Goal: Task Accomplishment & Management: Complete application form

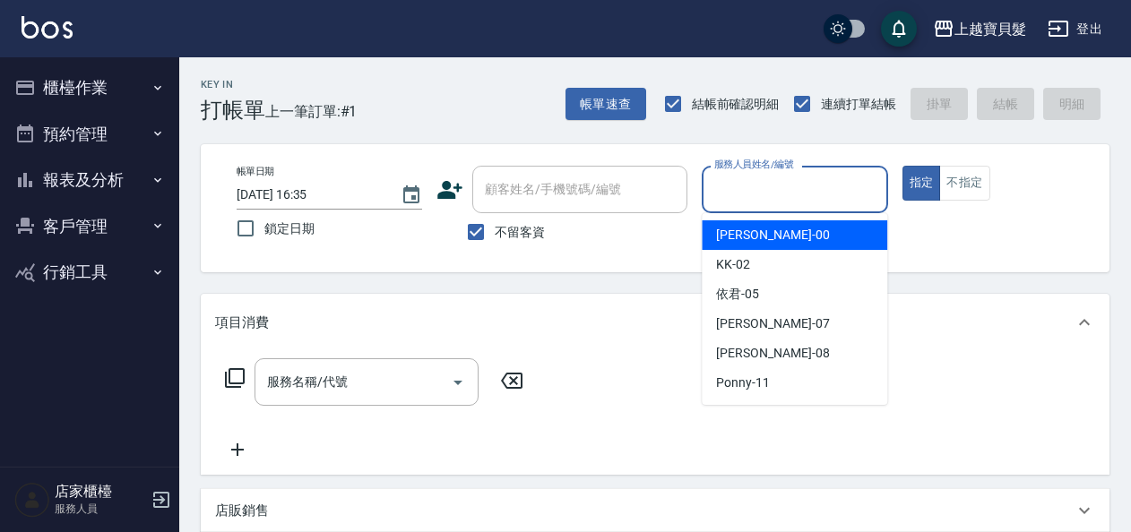
click at [765, 187] on input "服務人員姓名/編號" at bounding box center [794, 189] width 169 height 31
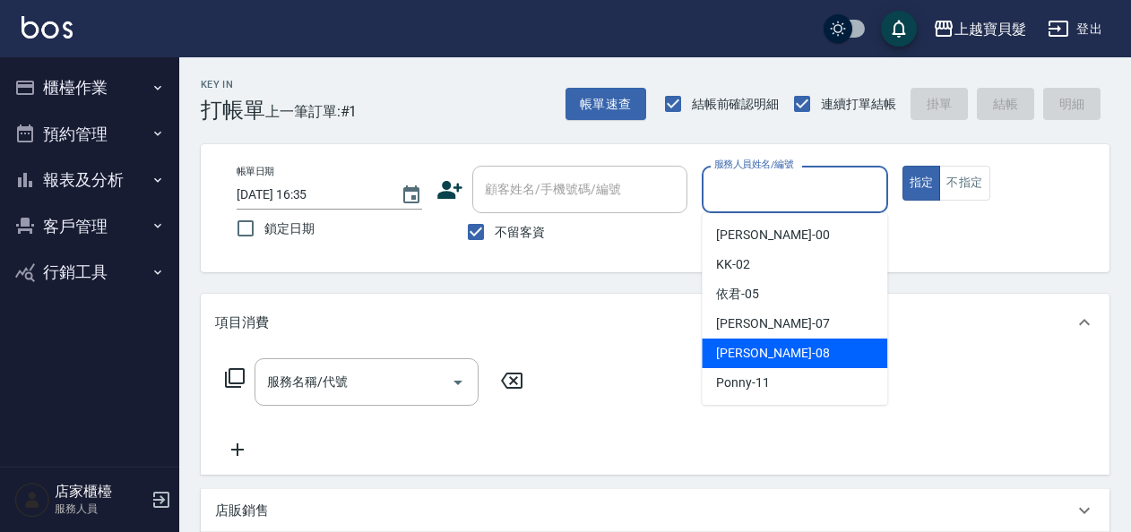
click at [752, 360] on span "麗娟 -08" at bounding box center [772, 353] width 113 height 19
type input "麗娟-08"
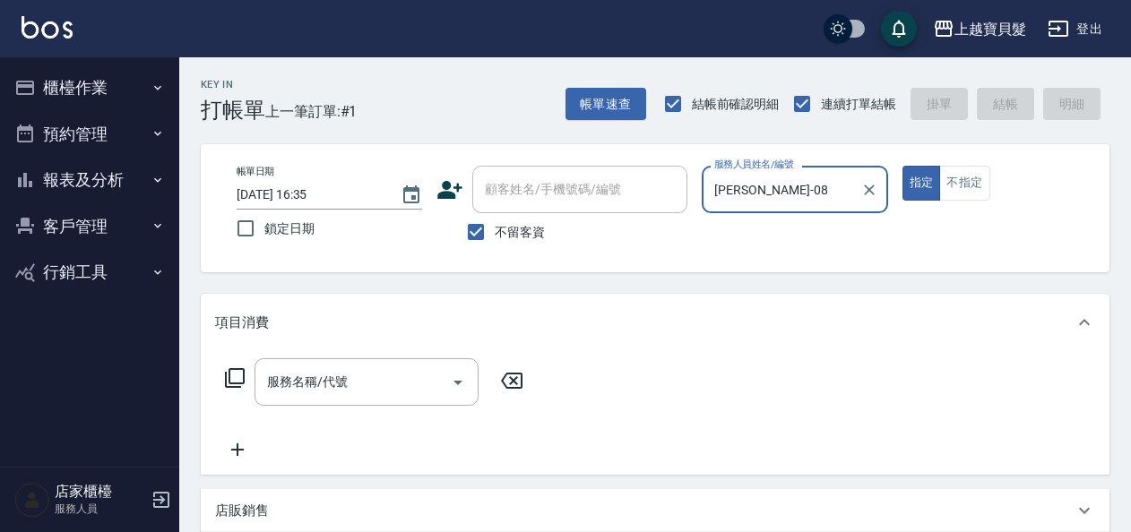
click at [233, 384] on icon at bounding box center [235, 378] width 22 height 22
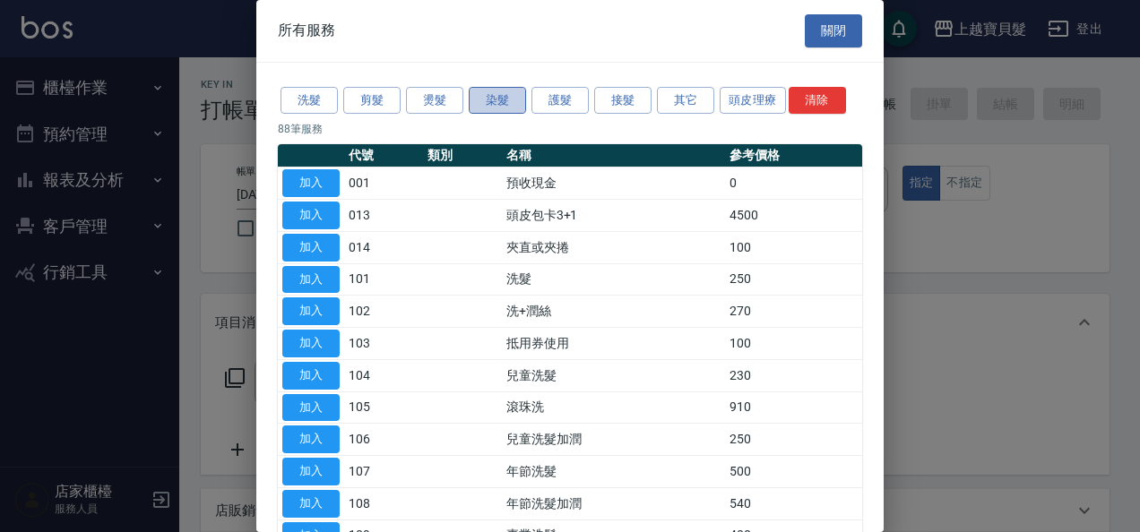
click at [495, 94] on button "染髮" at bounding box center [497, 101] width 57 height 28
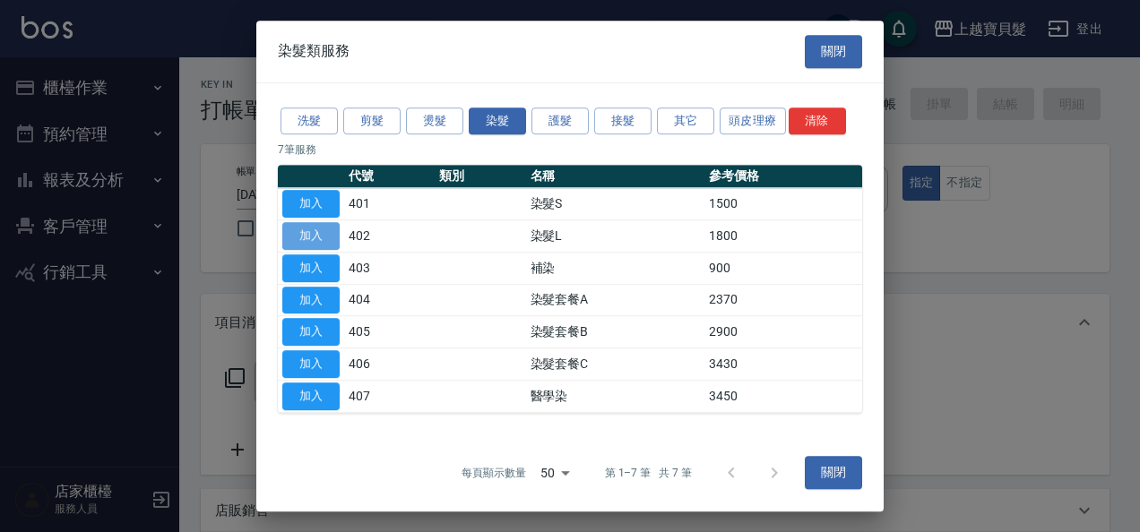
click at [314, 231] on button "加入" at bounding box center [310, 236] width 57 height 28
type input "染髮L(402)"
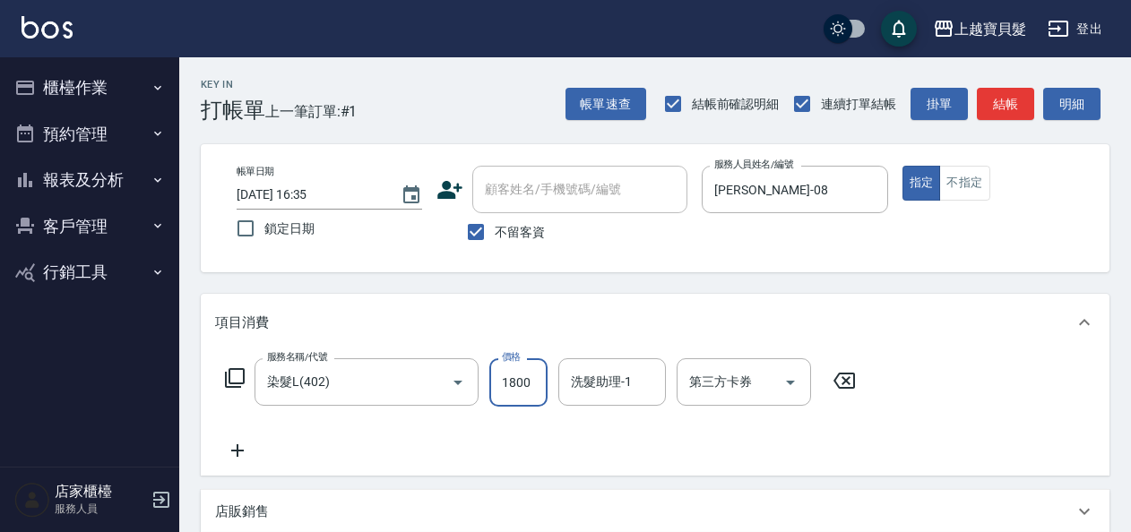
drag, startPoint x: 504, startPoint y: 381, endPoint x: 489, endPoint y: 380, distance: 14.4
click at [505, 380] on input "1800" at bounding box center [518, 382] width 58 height 48
click at [230, 379] on icon at bounding box center [235, 378] width 22 height 22
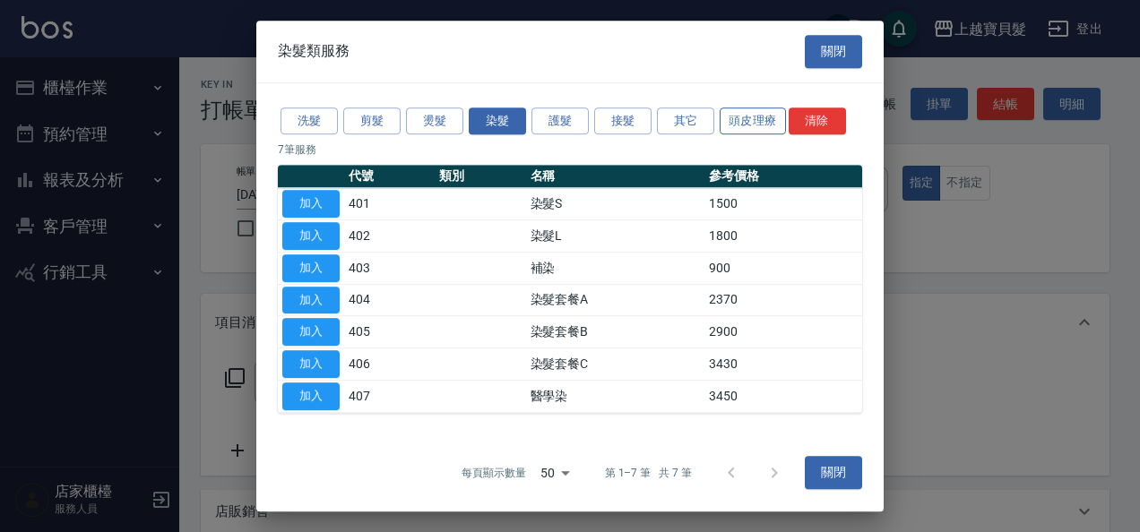
click at [762, 125] on button "頭皮理療" at bounding box center [753, 122] width 66 height 28
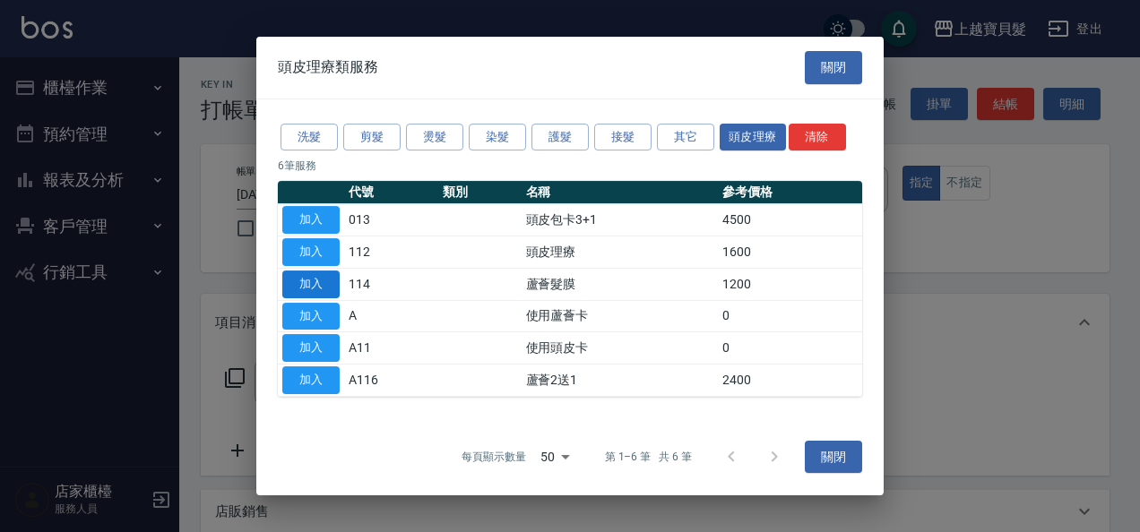
click at [310, 285] on button "加入" at bounding box center [310, 285] width 57 height 28
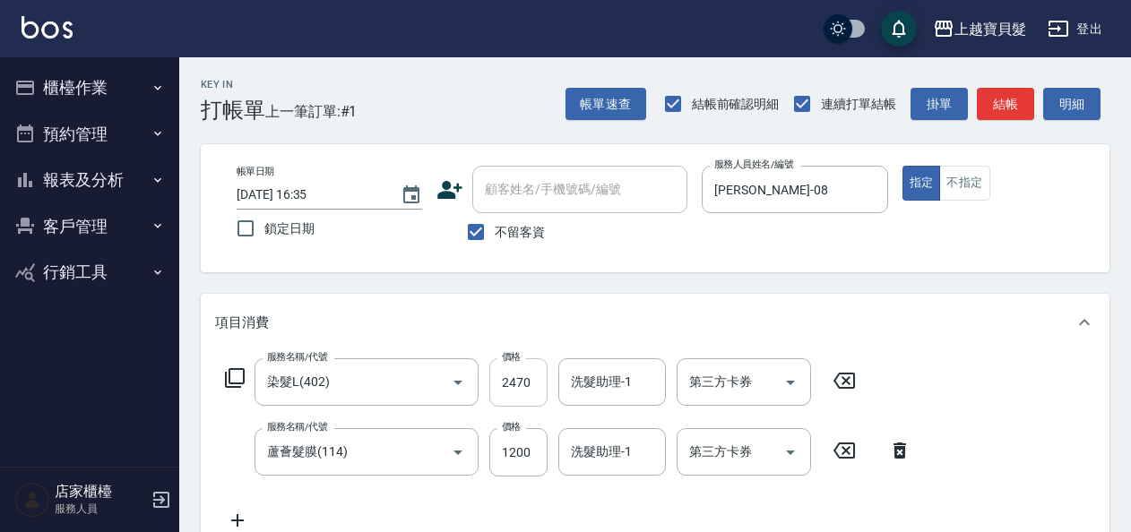
click at [516, 384] on input "2470" at bounding box center [518, 382] width 58 height 48
click at [506, 382] on input "270" at bounding box center [518, 382] width 58 height 48
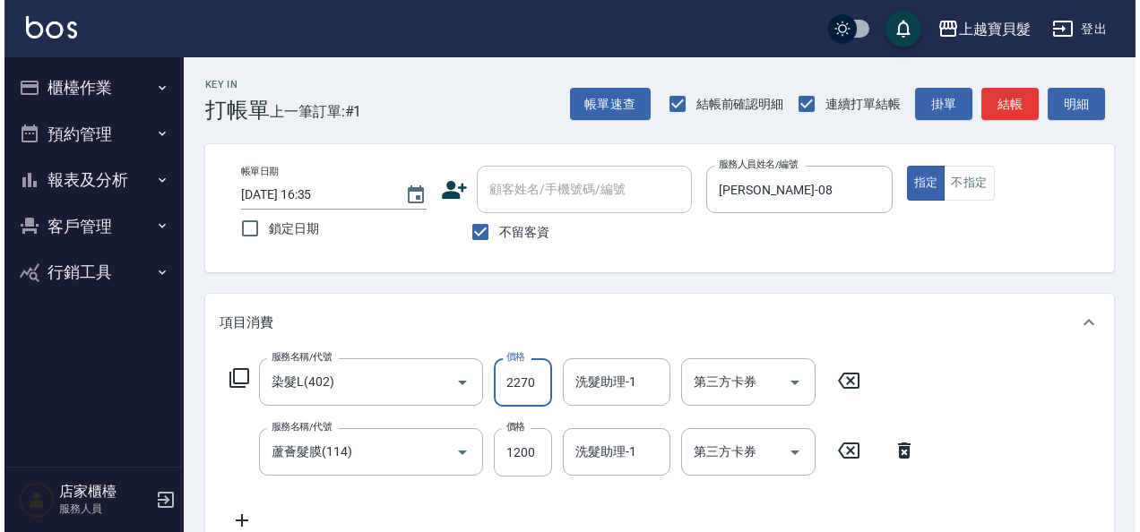
scroll to position [401, 0]
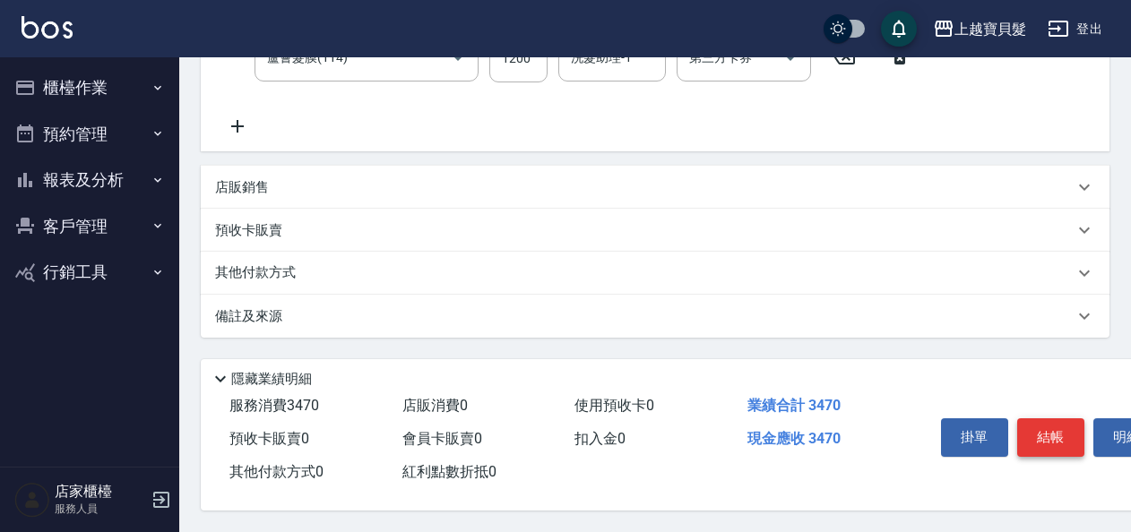
type input "2270"
click at [1041, 435] on button "結帳" at bounding box center [1050, 438] width 67 height 38
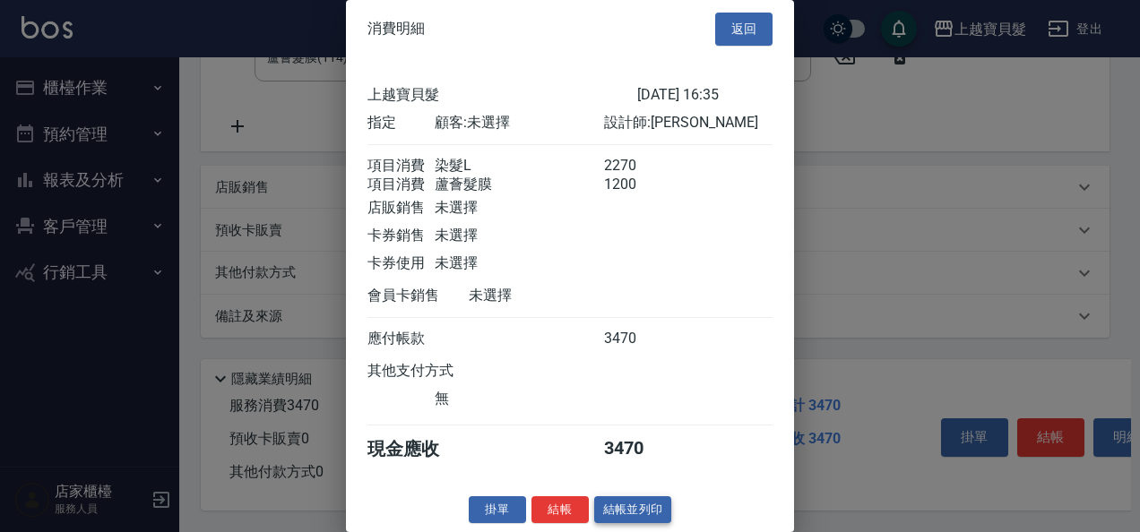
scroll to position [25, 0]
click at [652, 508] on button "結帳並列印" at bounding box center [633, 510] width 78 height 28
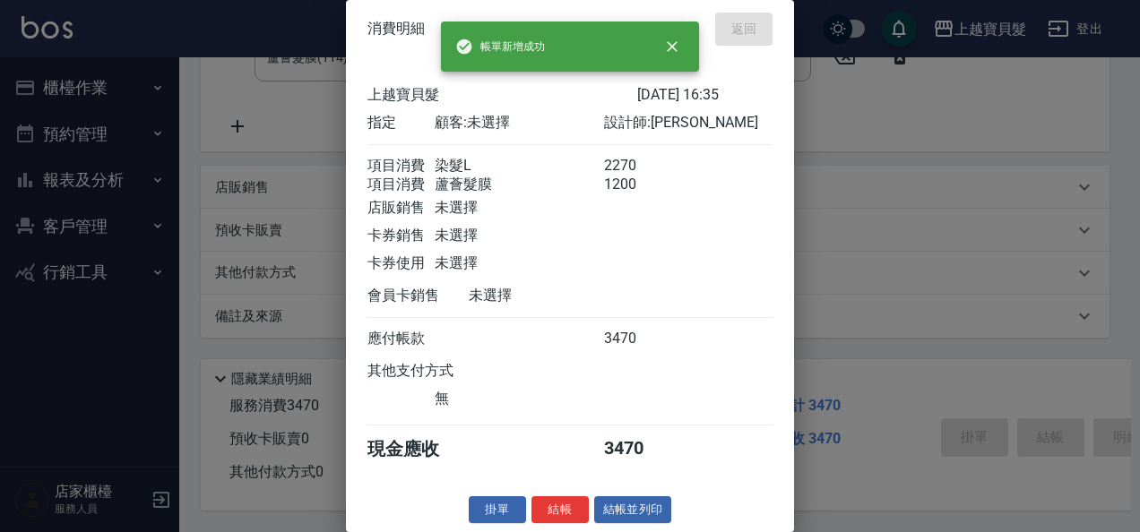
type input "2025/08/19 16:36"
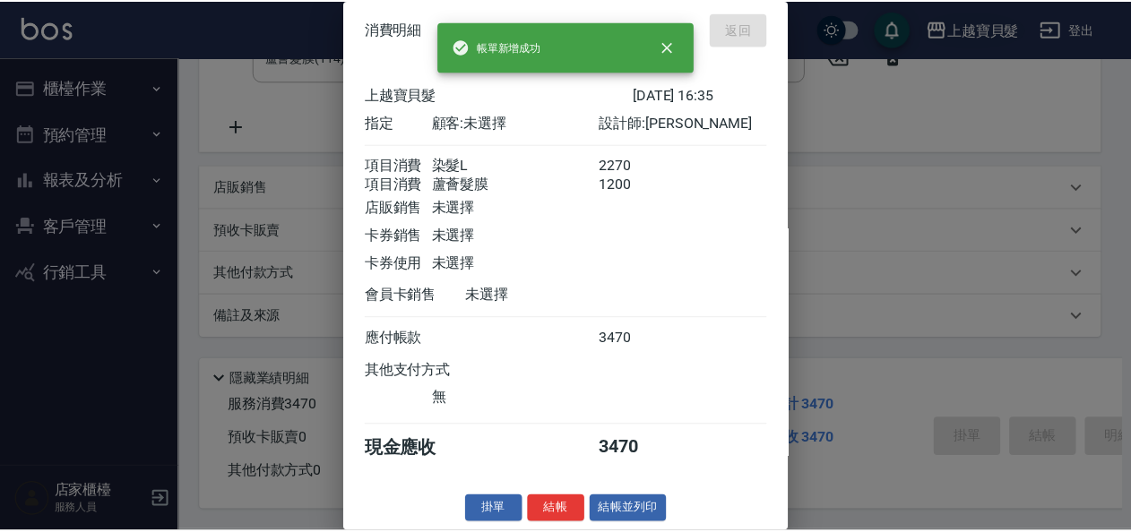
scroll to position [0, 0]
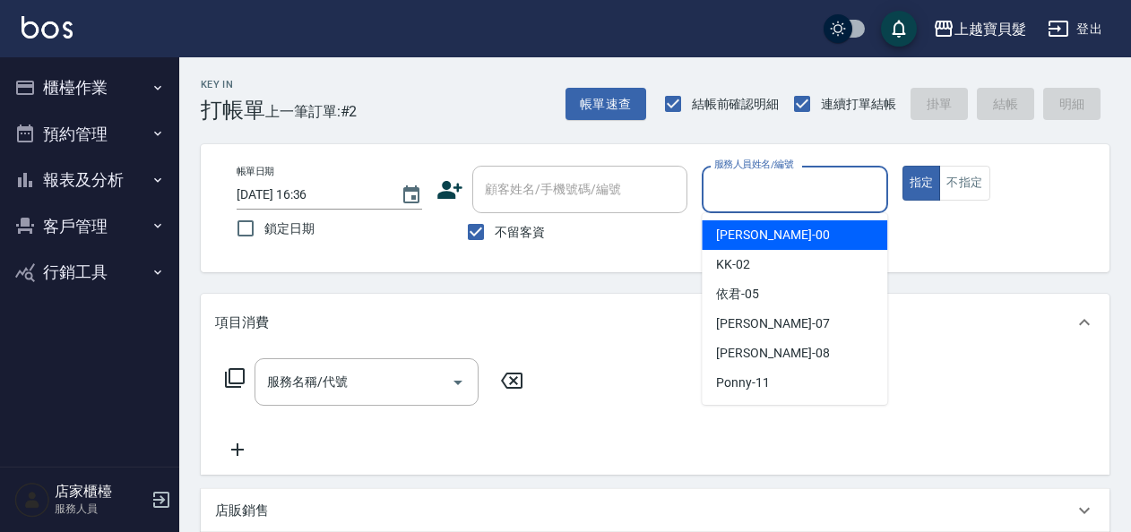
drag, startPoint x: 752, startPoint y: 188, endPoint x: 706, endPoint y: 394, distance: 211.1
click at [752, 197] on input "服務人員姓名/編號" at bounding box center [794, 189] width 169 height 31
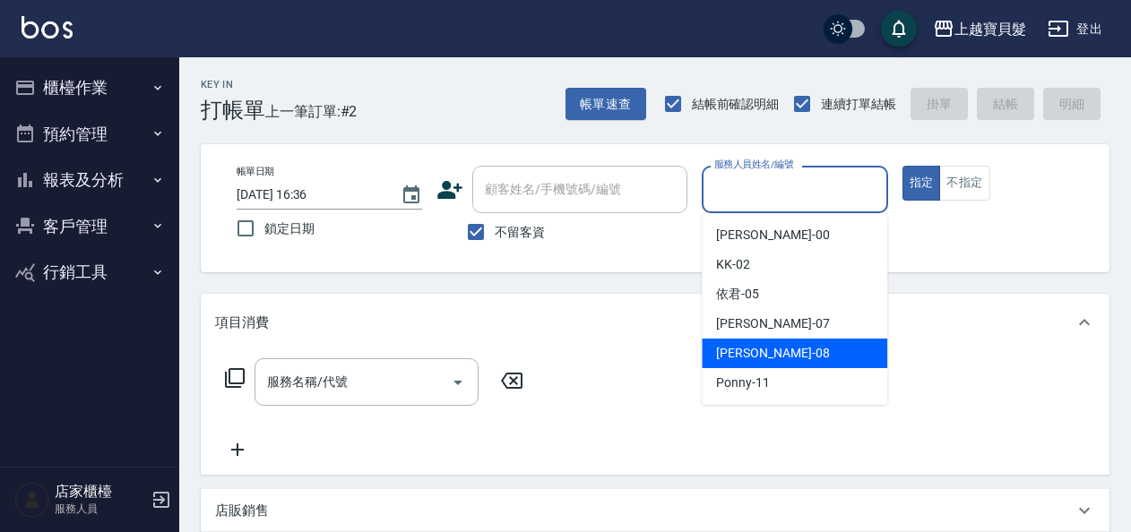
drag, startPoint x: 736, startPoint y: 361, endPoint x: 703, endPoint y: 363, distance: 33.2
click at [729, 361] on span "麗娟 -08" at bounding box center [772, 353] width 113 height 19
type input "麗娟-08"
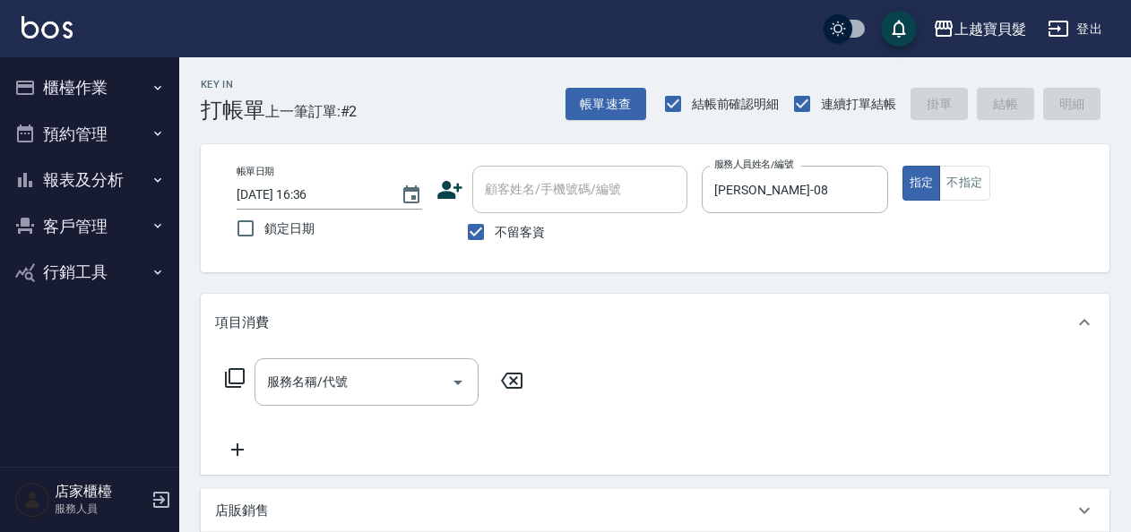
click at [239, 376] on icon at bounding box center [235, 378] width 22 height 22
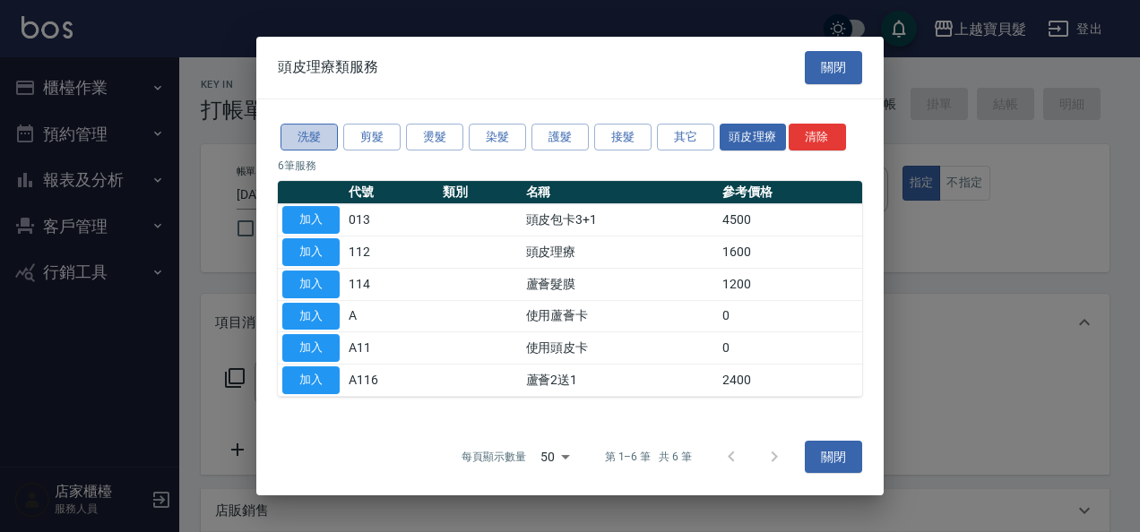
click at [310, 138] on button "洗髮" at bounding box center [309, 138] width 57 height 28
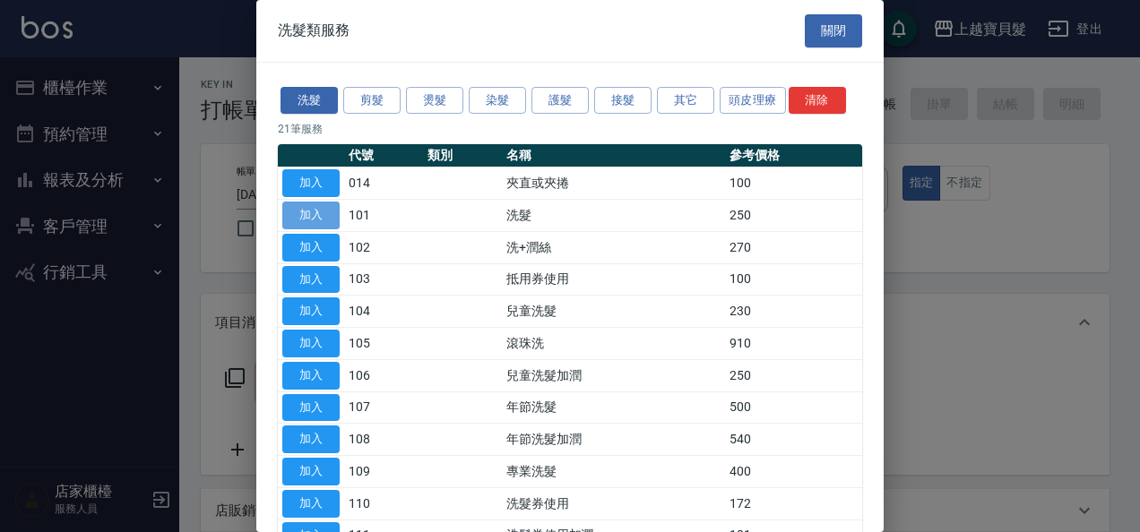
click at [308, 219] on button "加入" at bounding box center [310, 216] width 57 height 28
type input "洗髮(101)"
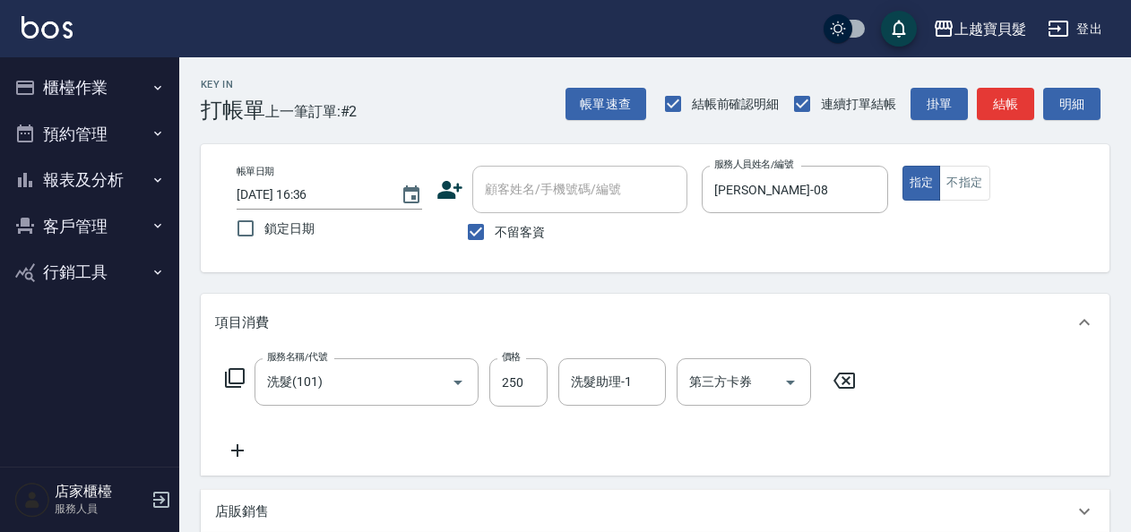
click at [233, 373] on icon at bounding box center [235, 378] width 22 height 22
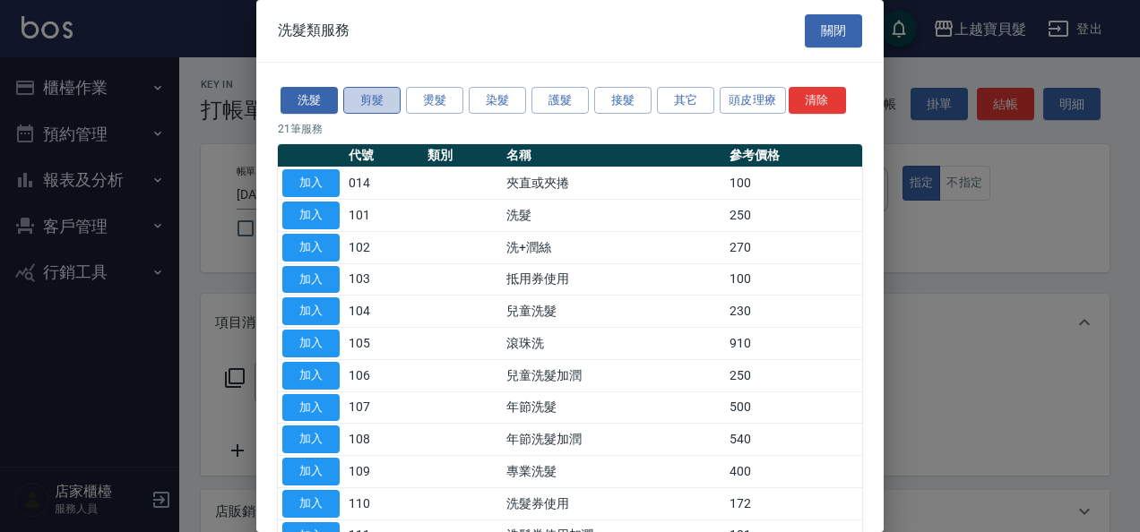
click at [368, 100] on button "剪髮" at bounding box center [371, 101] width 57 height 28
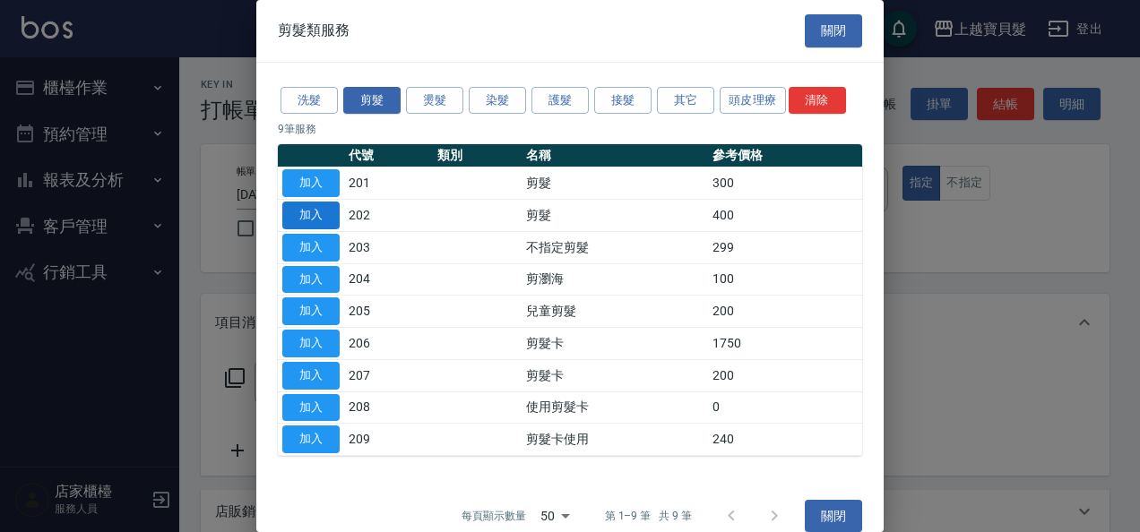
click at [305, 212] on button "加入" at bounding box center [310, 216] width 57 height 28
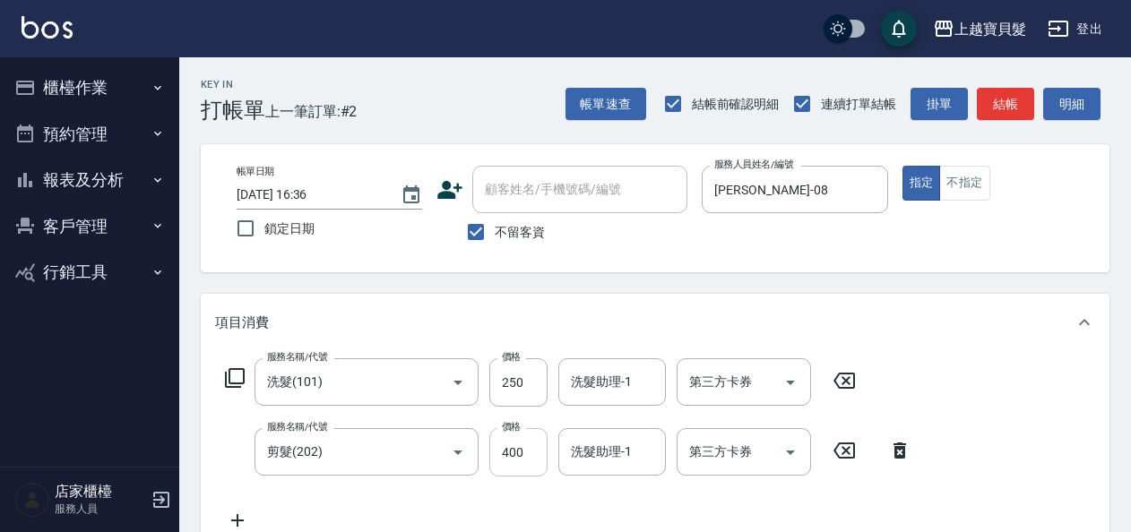
click at [496, 450] on input "400" at bounding box center [518, 452] width 58 height 48
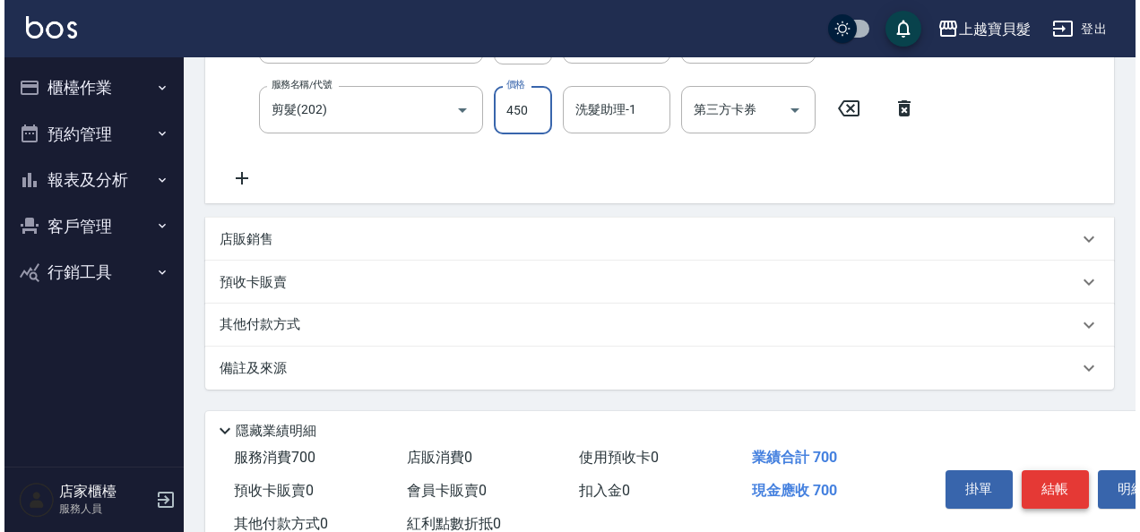
scroll to position [358, 0]
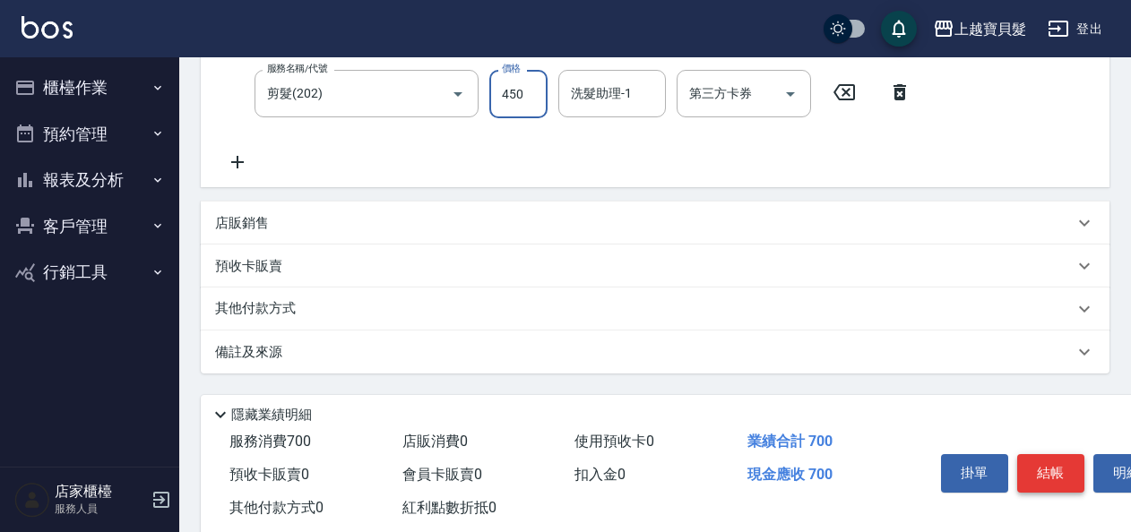
type input "450"
click at [1040, 462] on button "結帳" at bounding box center [1050, 473] width 67 height 38
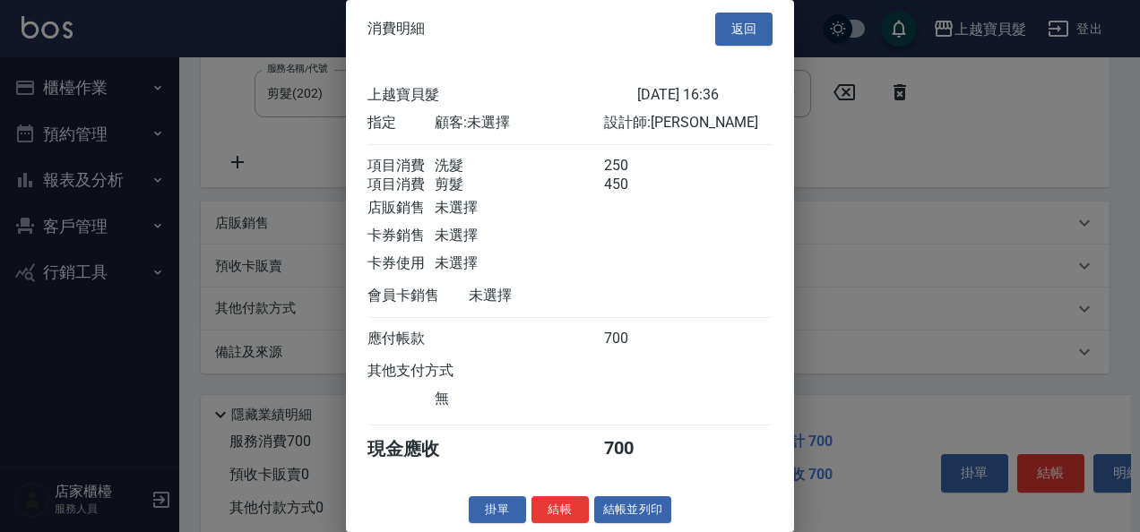
scroll to position [25, 0]
click at [631, 498] on button "結帳並列印" at bounding box center [633, 510] width 78 height 28
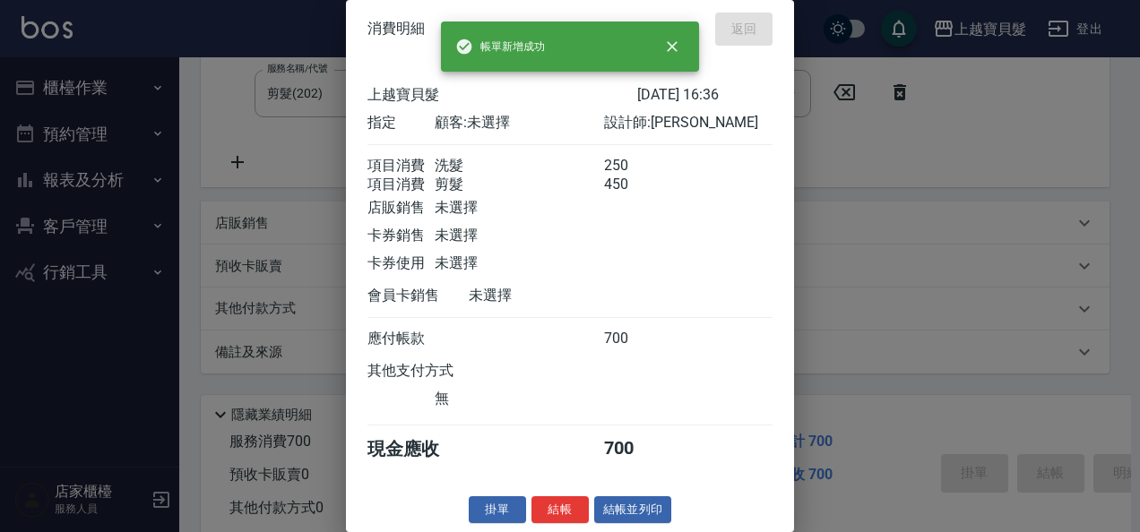
type input "2025/08/19 16:37"
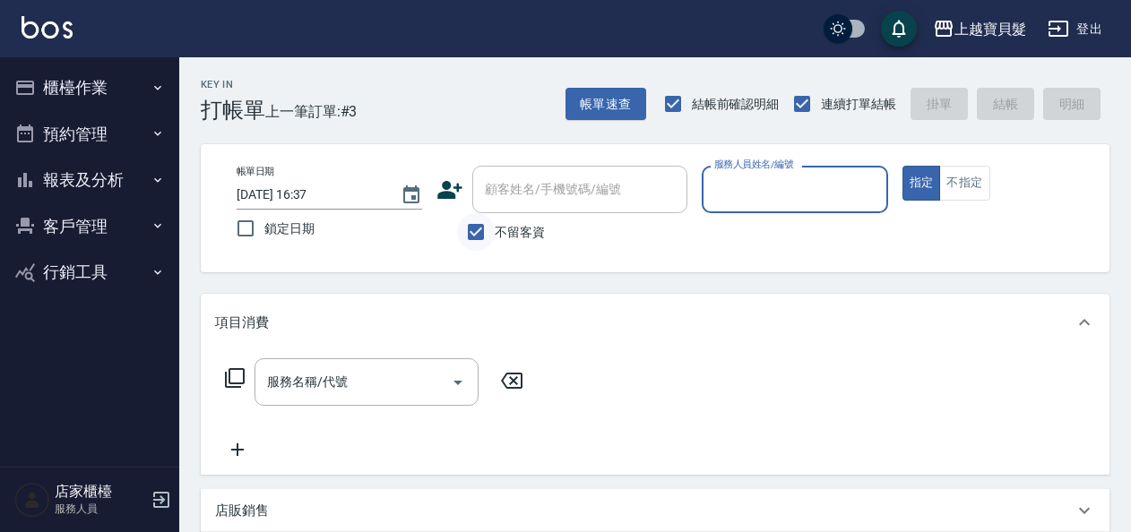
click at [477, 229] on input "不留客資" at bounding box center [476, 232] width 38 height 38
checkbox input "false"
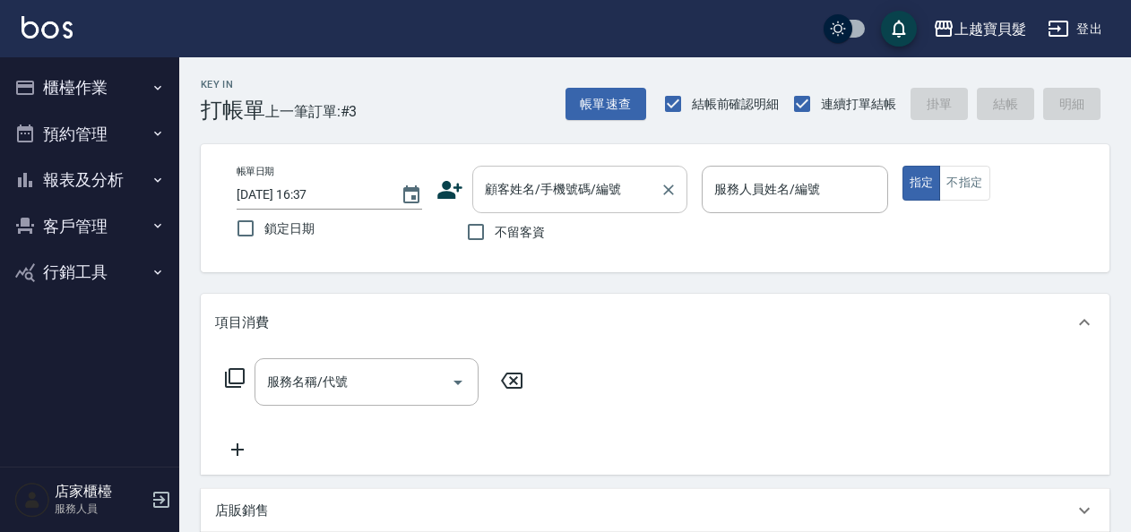
click at [563, 194] on input "顧客姓名/手機號碼/編號" at bounding box center [566, 189] width 172 height 31
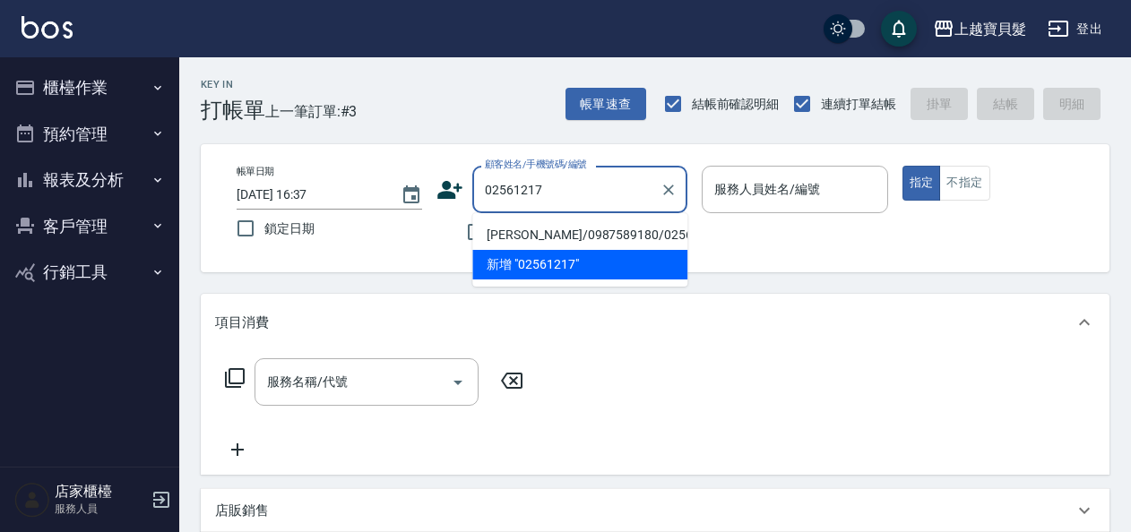
click at [544, 227] on li "李洛萁/0987589180/02561217" at bounding box center [579, 235] width 215 height 30
type input "李洛萁/0987589180/02561217"
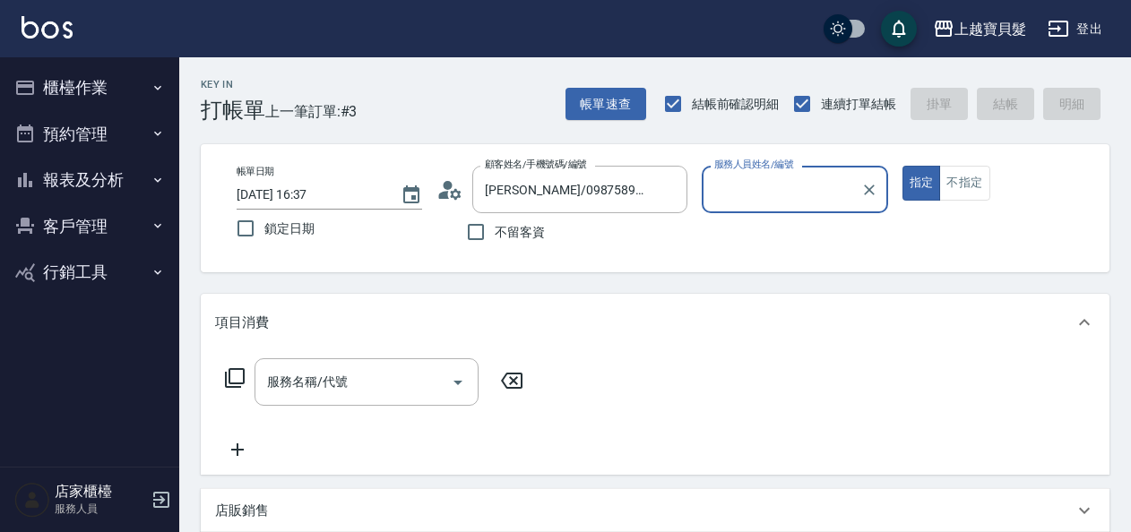
type input "麗娟-08"
click at [232, 373] on icon at bounding box center [235, 378] width 22 height 22
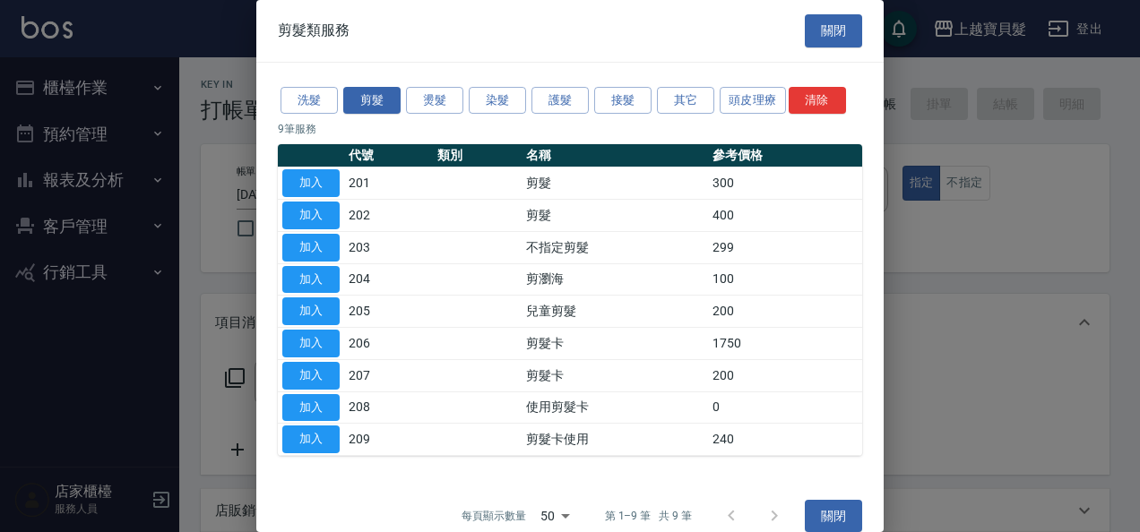
click at [281, 84] on div "洗髮 剪髮 燙髮 染髮 護髮 接髮 其它 頭皮理療 清除" at bounding box center [570, 100] width 584 height 33
click at [314, 98] on button "洗髮" at bounding box center [309, 101] width 57 height 28
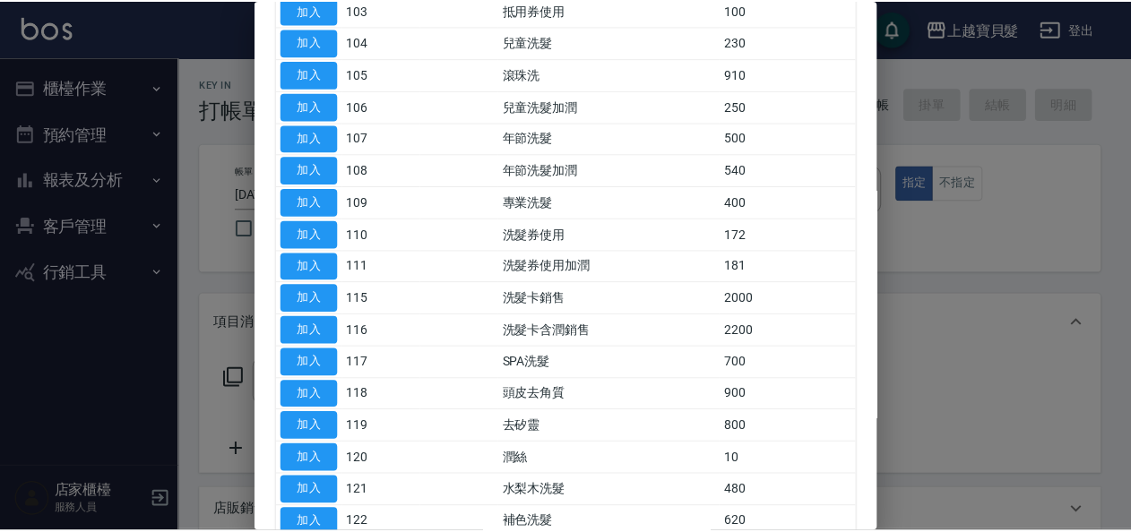
scroll to position [358, 0]
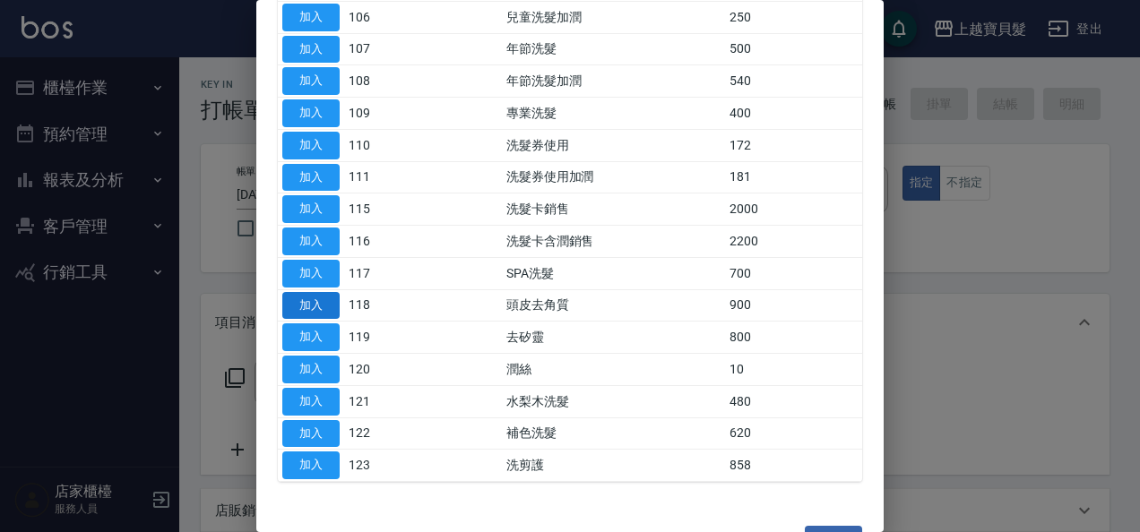
click at [305, 294] on button "加入" at bounding box center [310, 306] width 57 height 28
type input "頭皮去角質(118)"
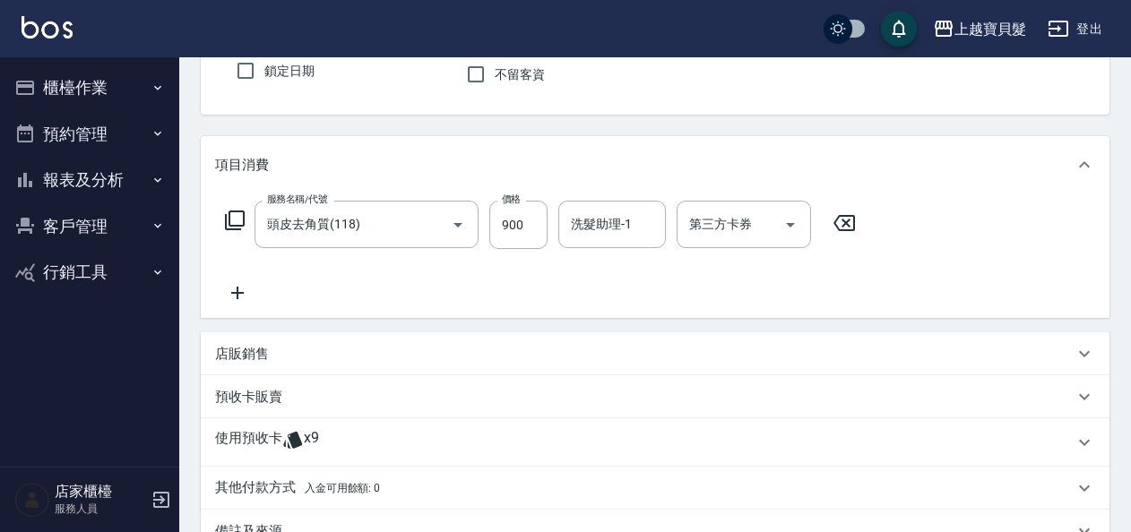
scroll to position [378, 0]
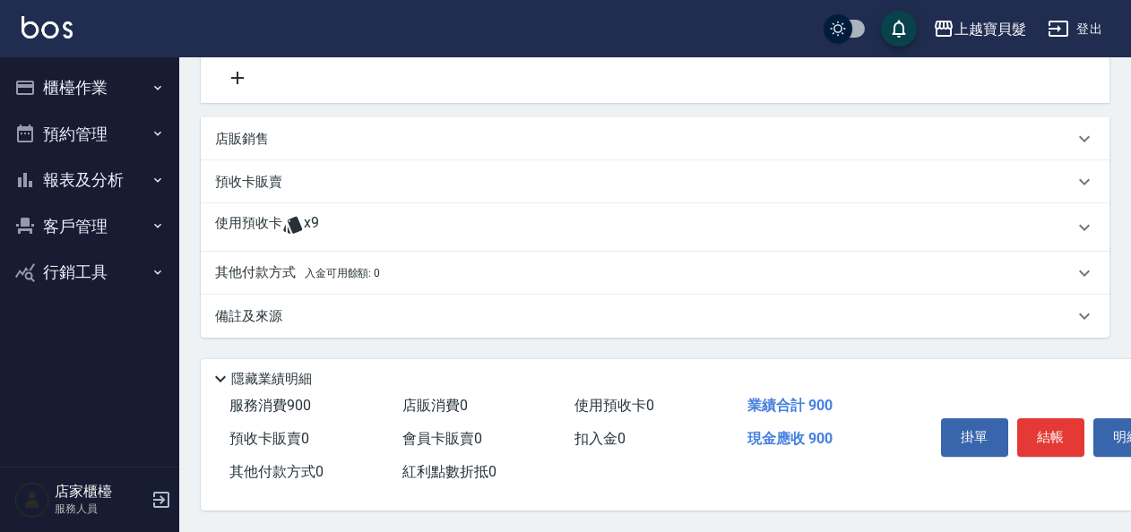
click at [306, 216] on span "x9" at bounding box center [311, 227] width 15 height 27
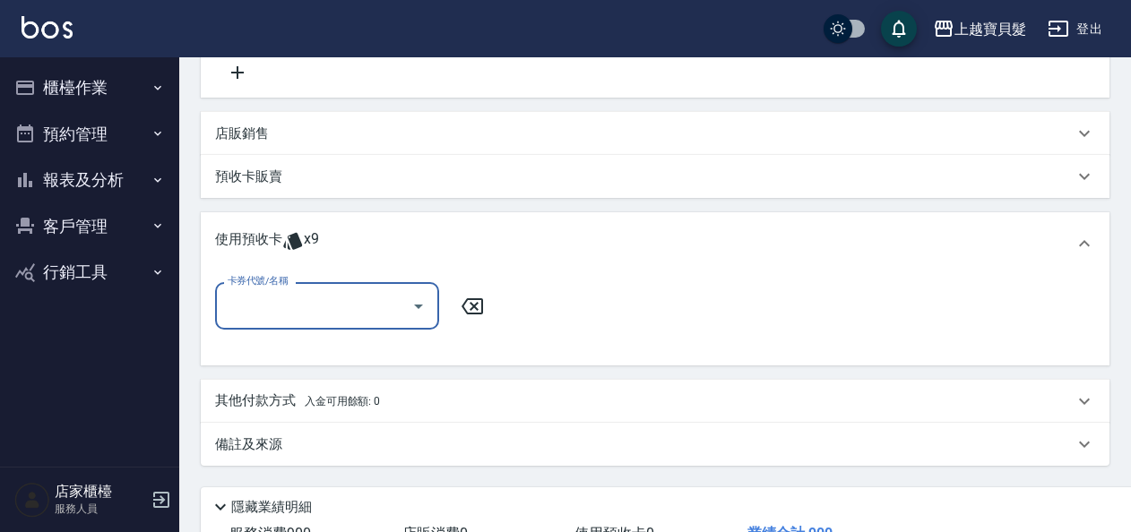
scroll to position [0, 0]
click at [404, 304] on button "Open" at bounding box center [418, 306] width 29 height 29
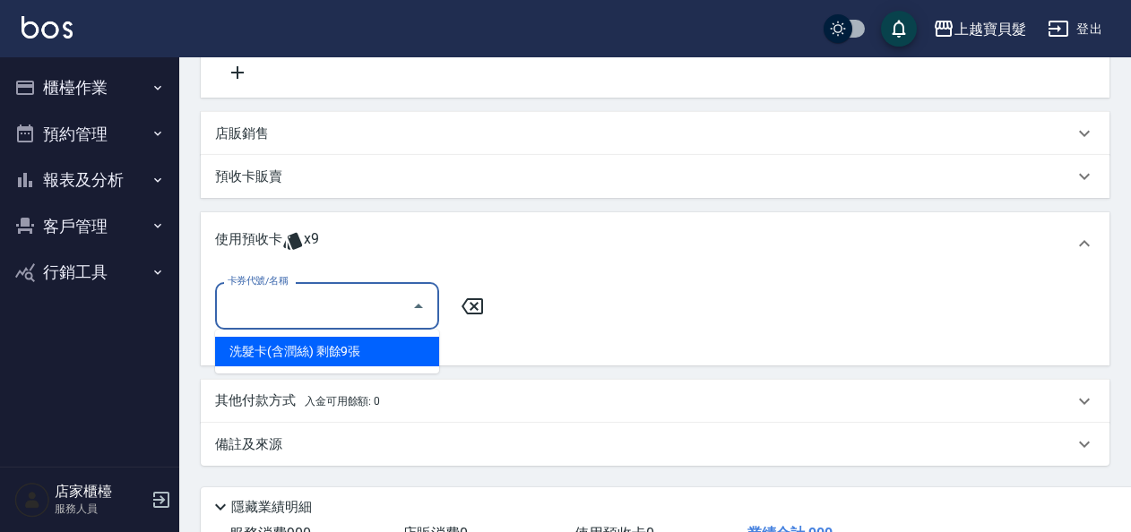
click at [407, 352] on div "洗髮卡(含潤絲) 剩餘9張" at bounding box center [327, 352] width 224 height 30
type input "洗髮卡(含潤絲)"
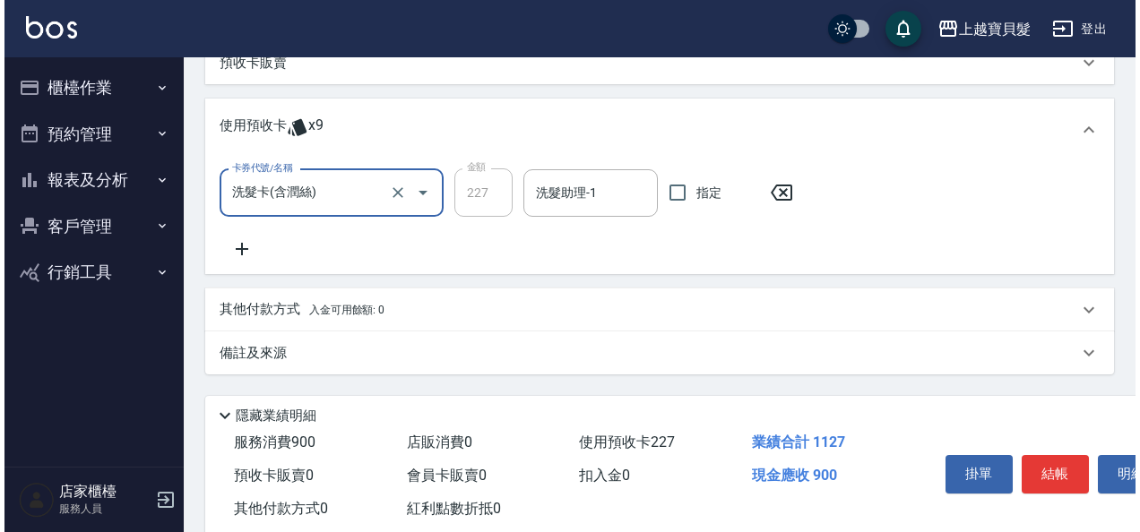
scroll to position [535, 0]
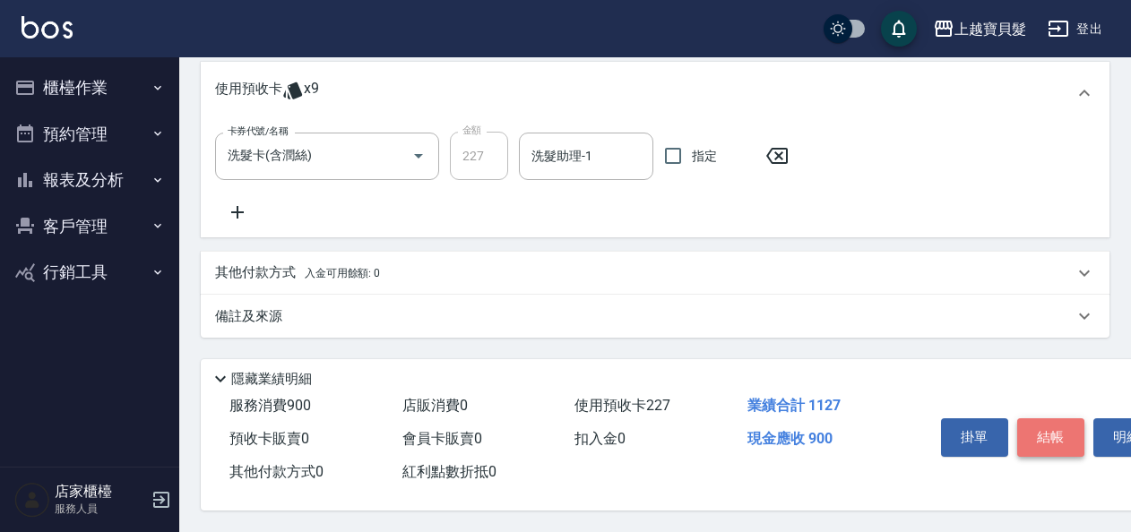
click at [1032, 434] on button "結帳" at bounding box center [1050, 438] width 67 height 38
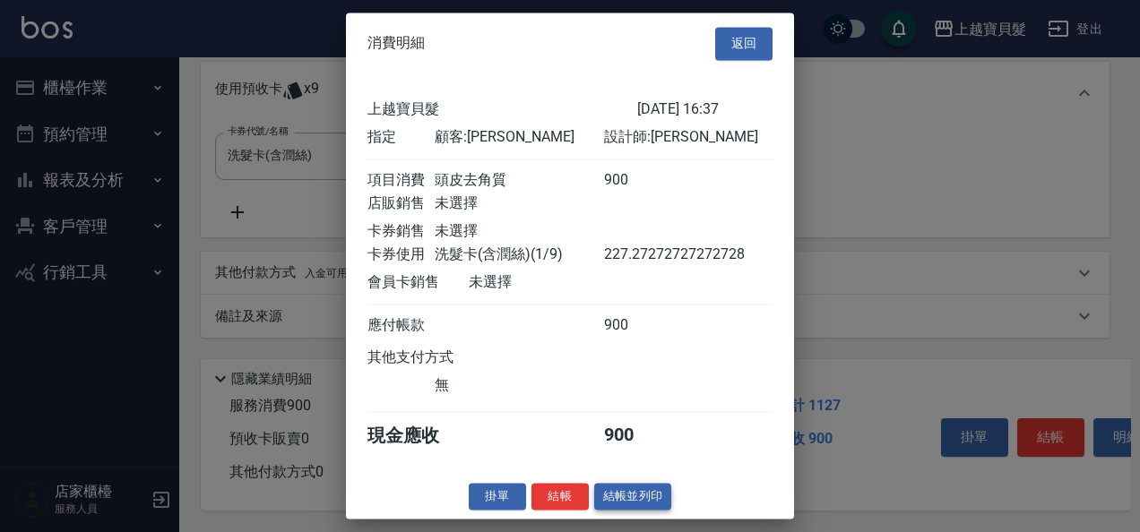
click at [627, 500] on button "結帳並列印" at bounding box center [633, 497] width 78 height 28
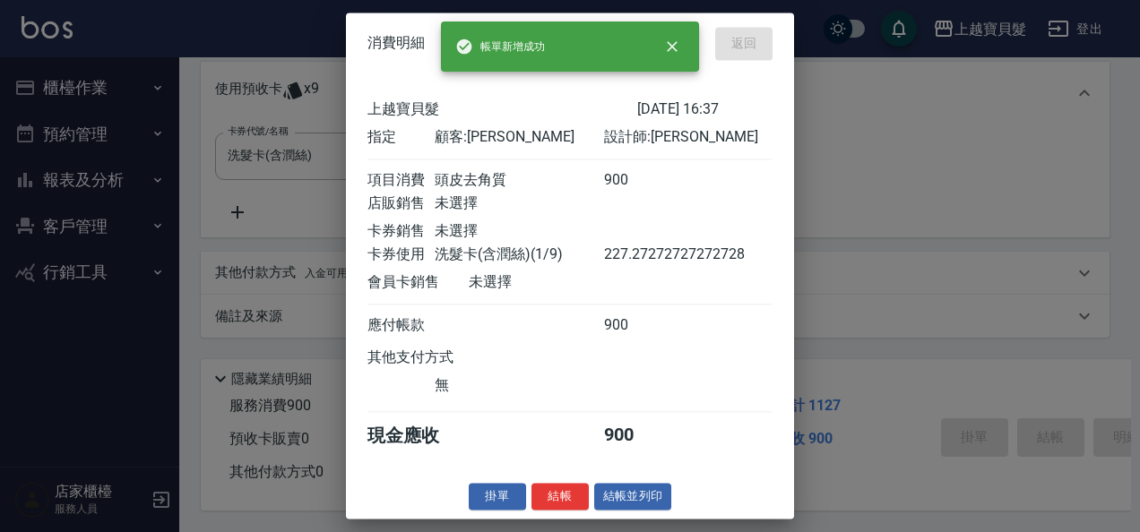
type input "2025/08/19 16:38"
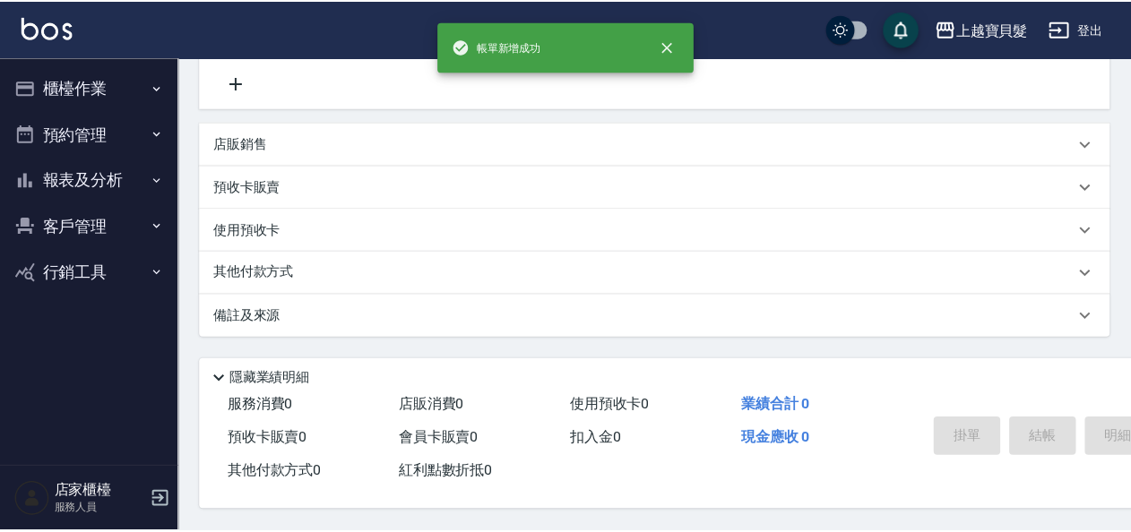
scroll to position [0, 0]
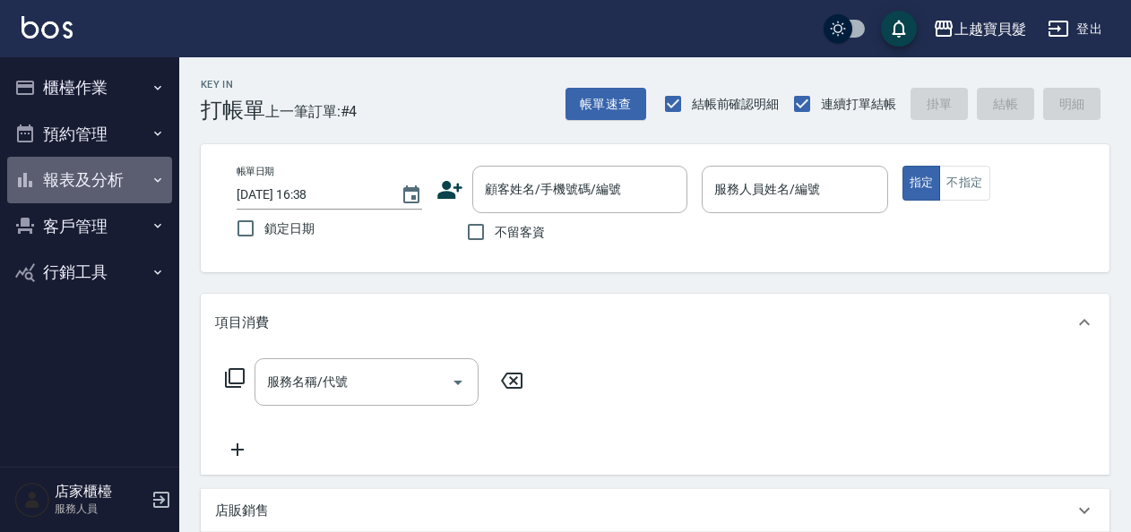
click at [103, 179] on button "報表及分析" at bounding box center [89, 180] width 165 height 47
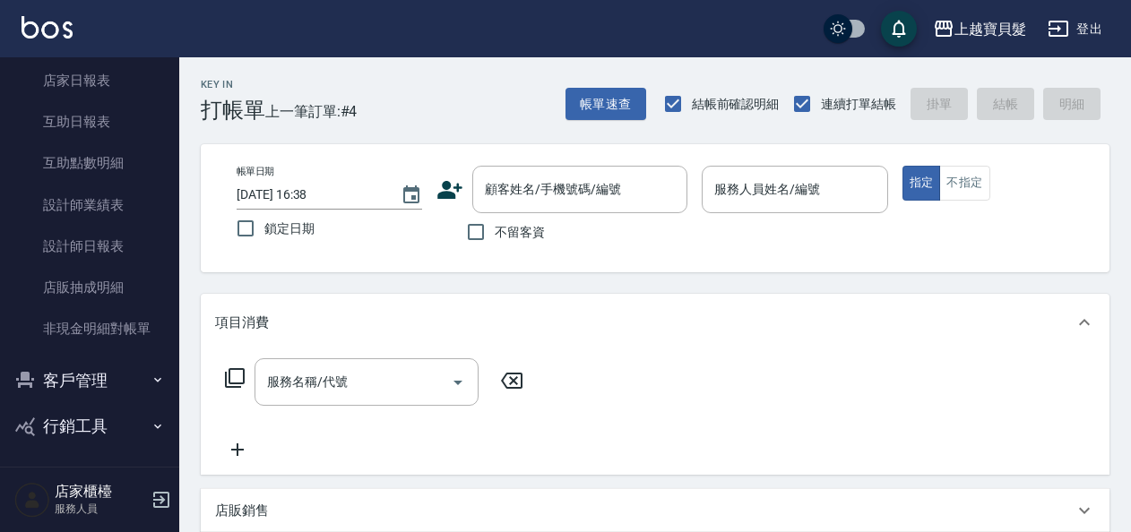
scroll to position [195, 0]
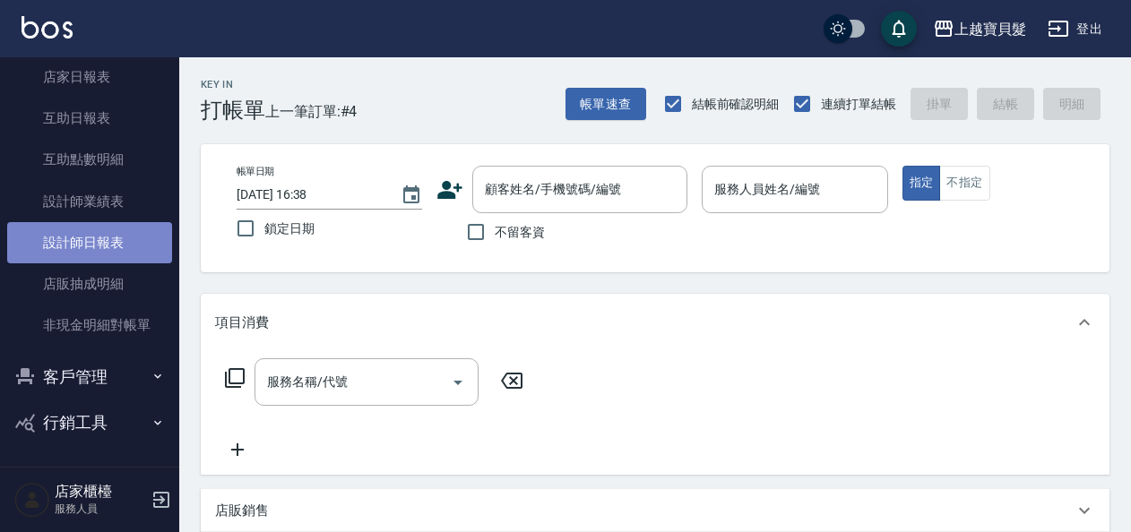
click at [95, 243] on link "設計師日報表" at bounding box center [89, 242] width 165 height 41
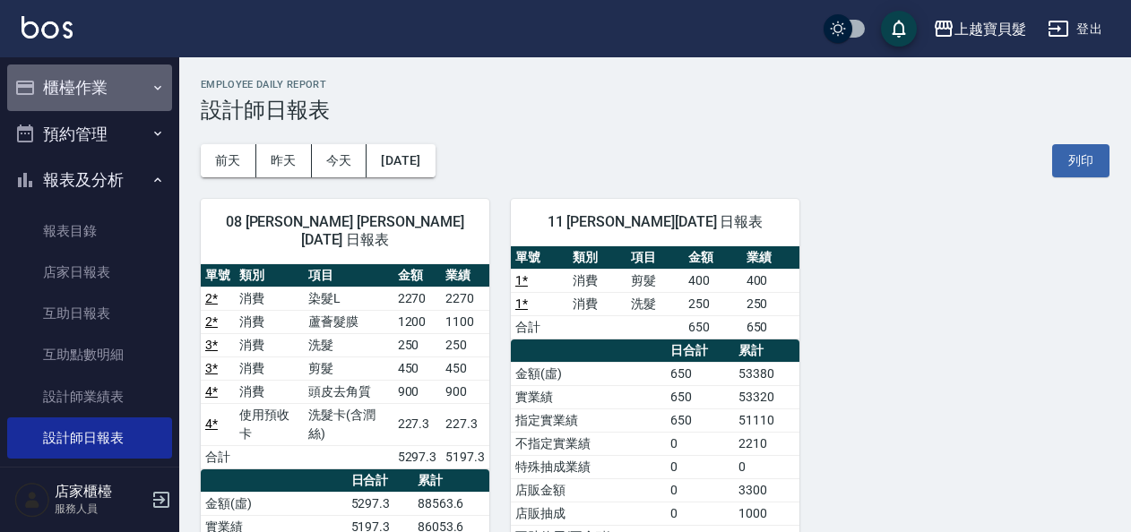
click at [151, 92] on icon "button" at bounding box center [158, 88] width 14 height 14
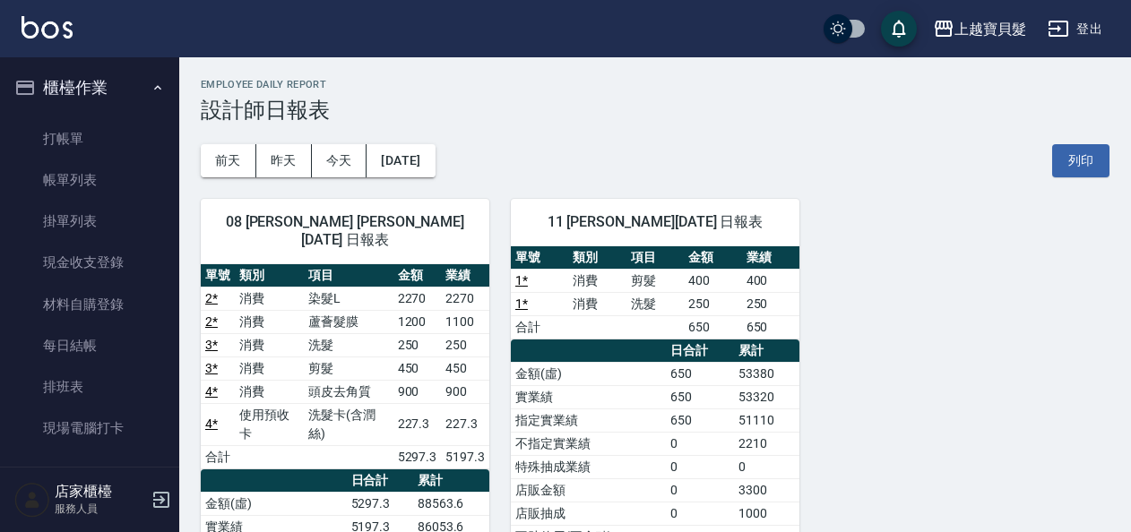
click at [930, 129] on div "前天 昨天 今天 2025/08/19 列印" at bounding box center [655, 161] width 909 height 76
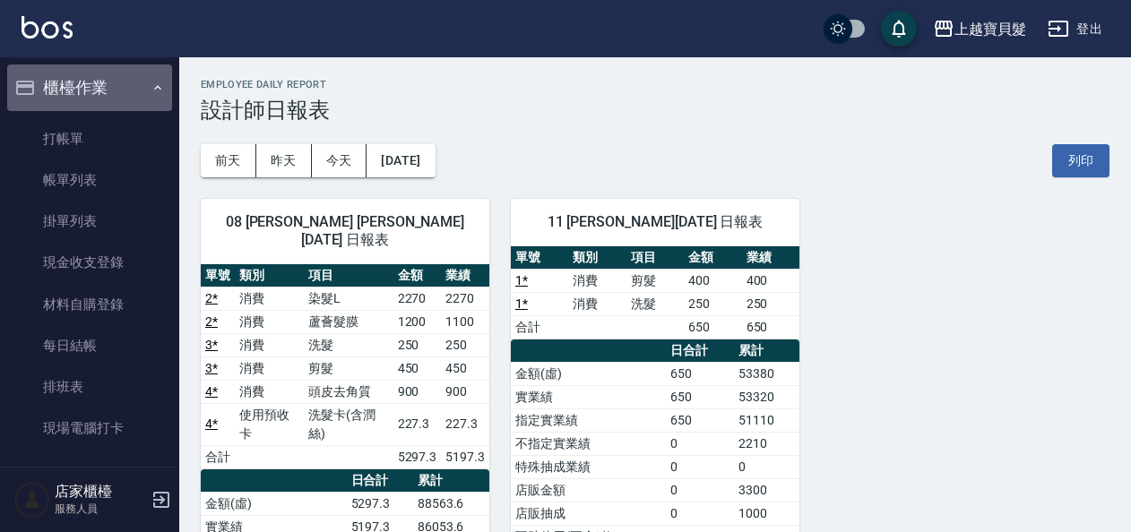
click at [151, 90] on icon "button" at bounding box center [158, 88] width 14 height 14
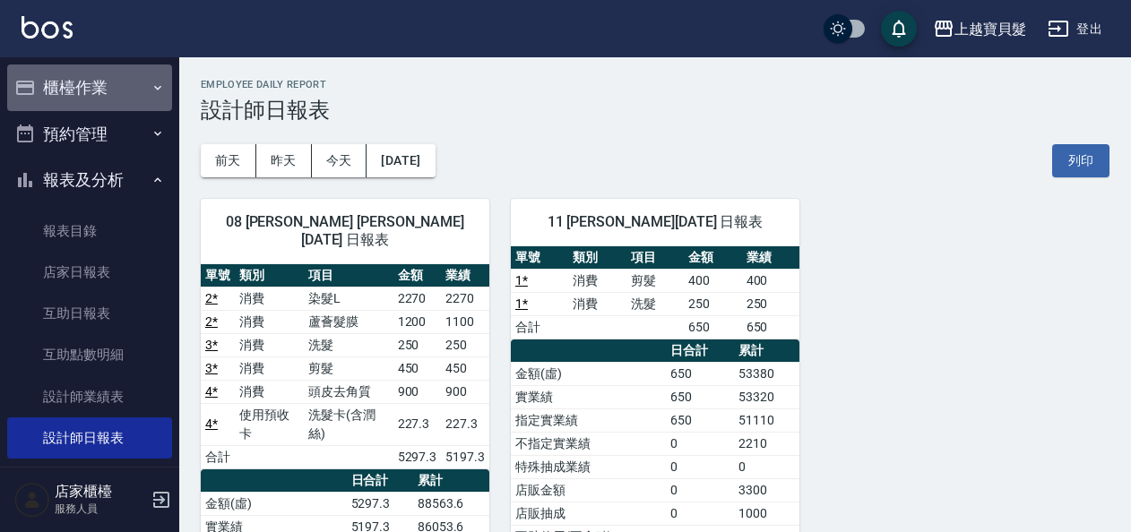
click at [136, 82] on button "櫃檯作業" at bounding box center [89, 88] width 165 height 47
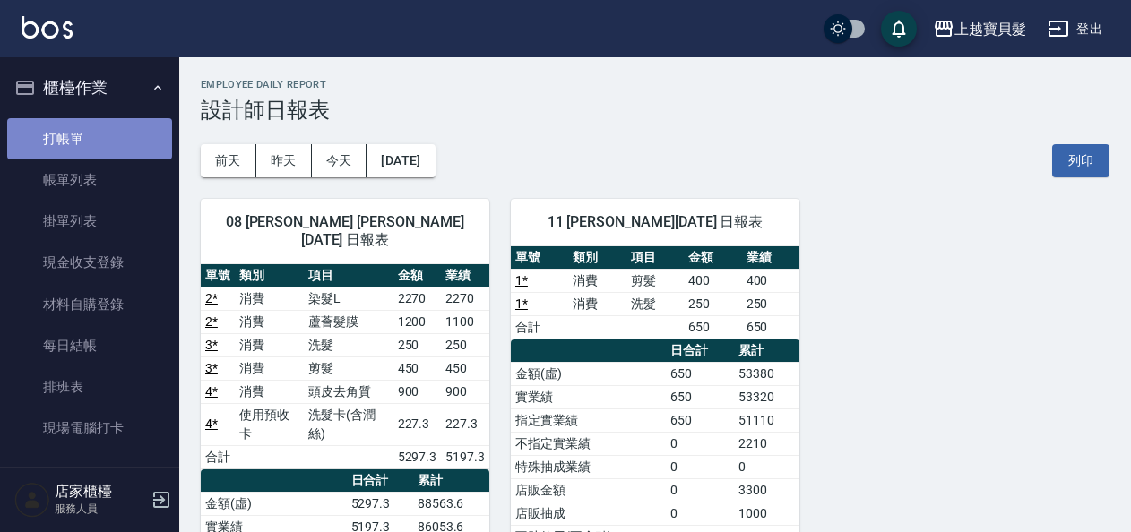
click at [92, 138] on link "打帳單" at bounding box center [89, 138] width 165 height 41
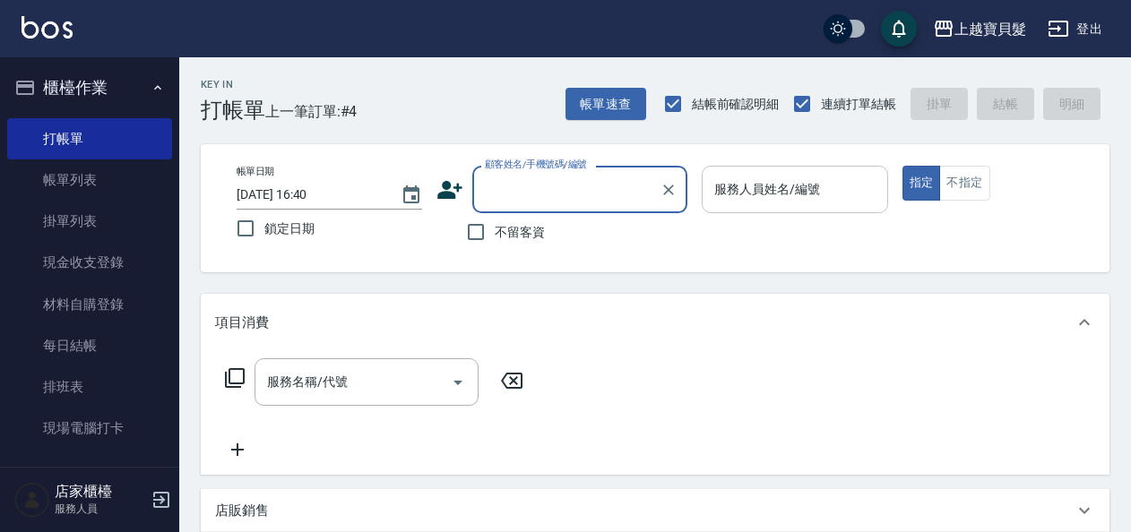
click at [767, 194] on input "服務人員姓名/編號" at bounding box center [794, 189] width 169 height 31
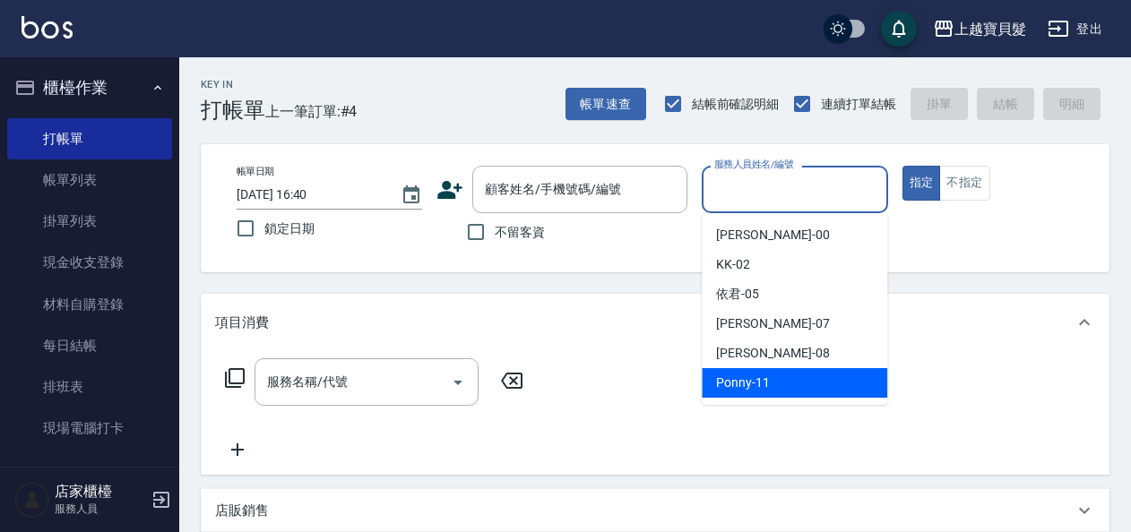
click at [754, 387] on span "Ponny -11" at bounding box center [743, 383] width 54 height 19
type input "Ponny-11"
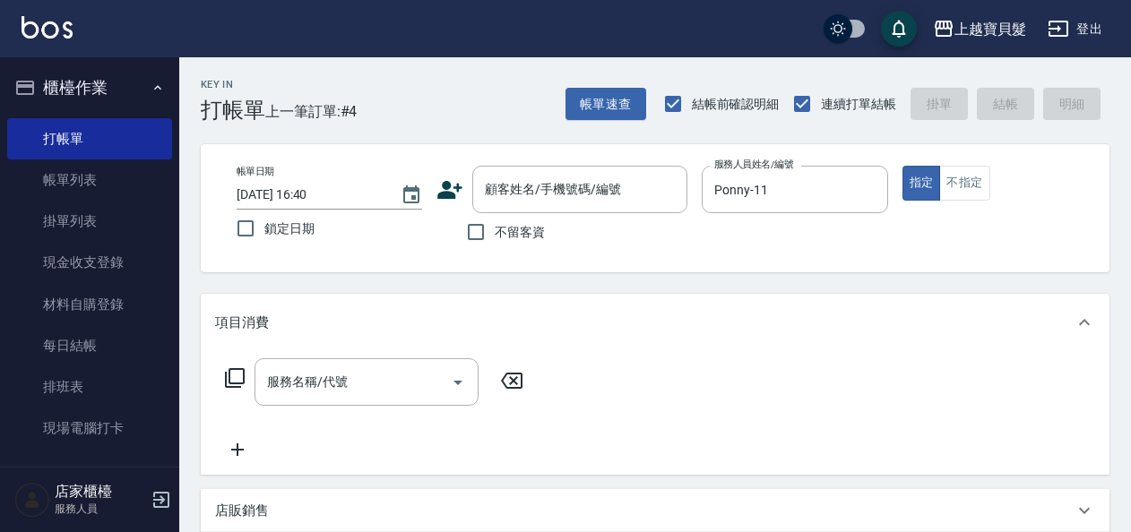
click at [233, 373] on icon at bounding box center [235, 378] width 22 height 22
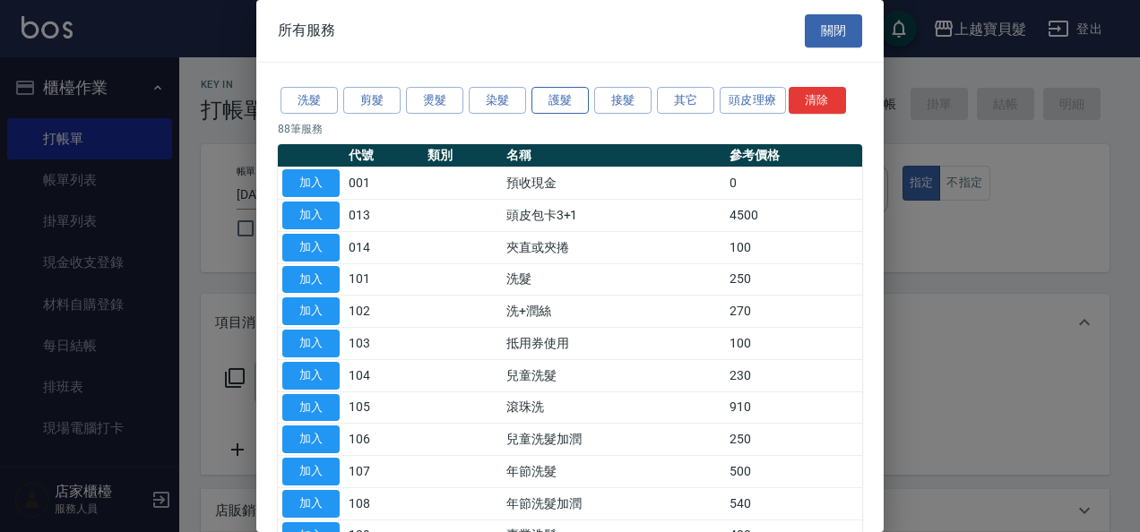
click at [569, 102] on button "護髮" at bounding box center [559, 101] width 57 height 28
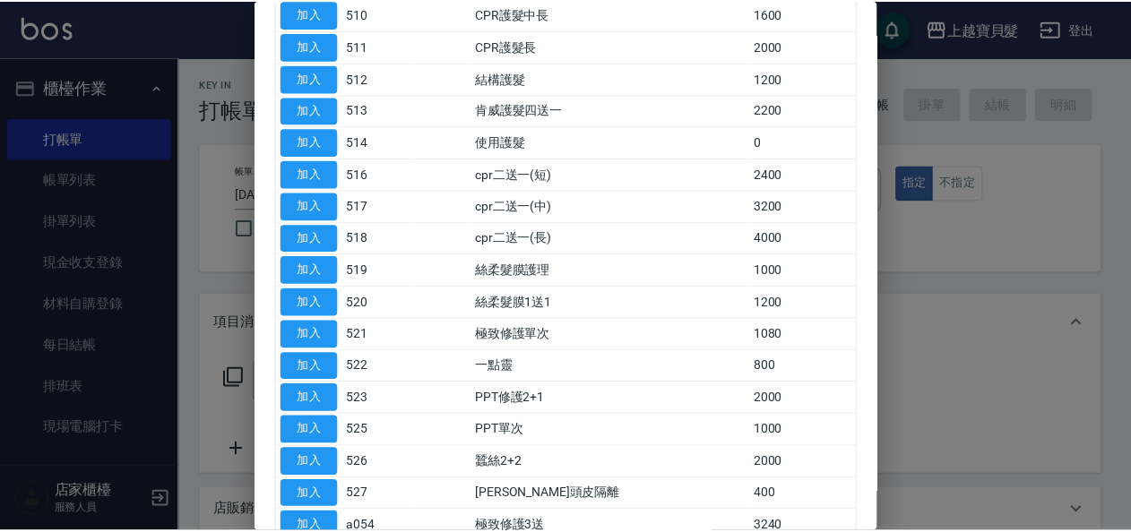
scroll to position [448, 0]
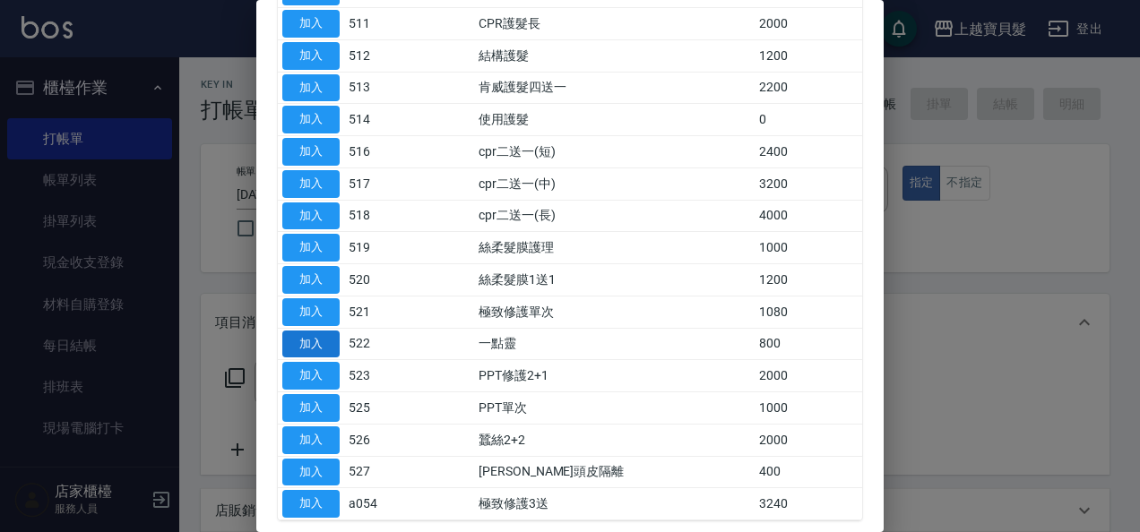
click at [315, 335] on button "加入" at bounding box center [310, 345] width 57 height 28
type input "一點靈(522)"
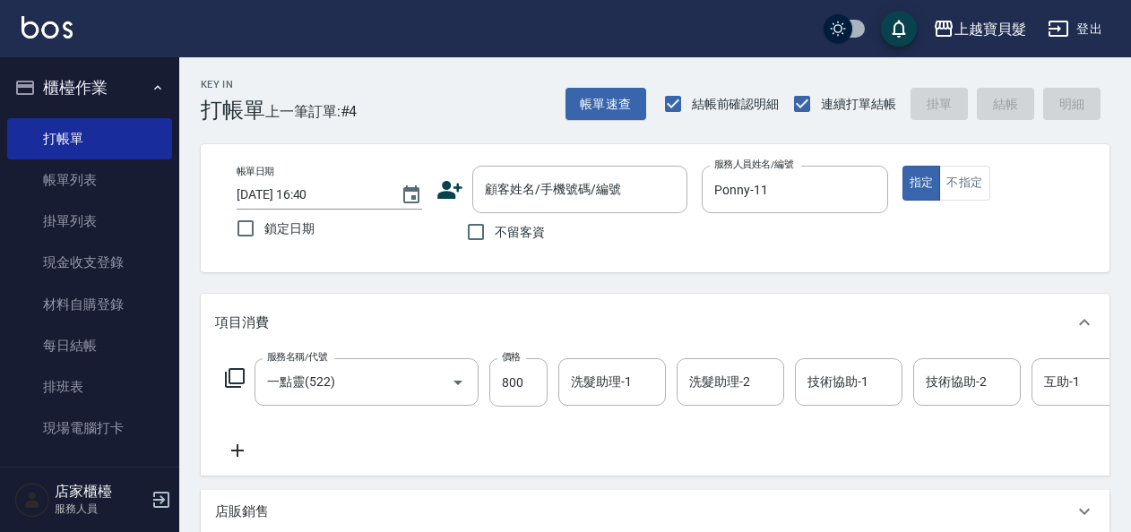
click at [237, 372] on icon at bounding box center [235, 378] width 22 height 22
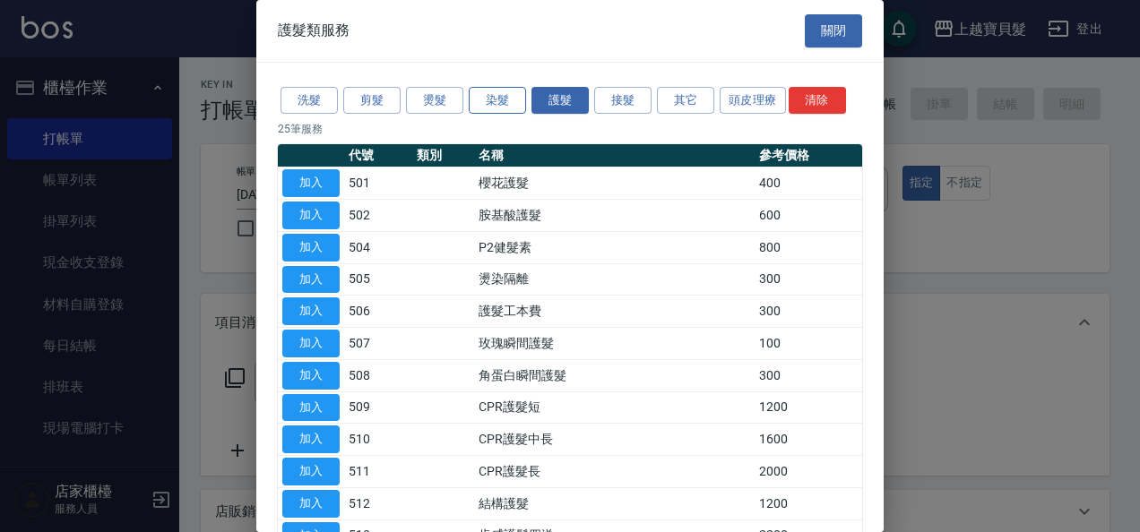
click at [511, 100] on button "染髮" at bounding box center [497, 101] width 57 height 28
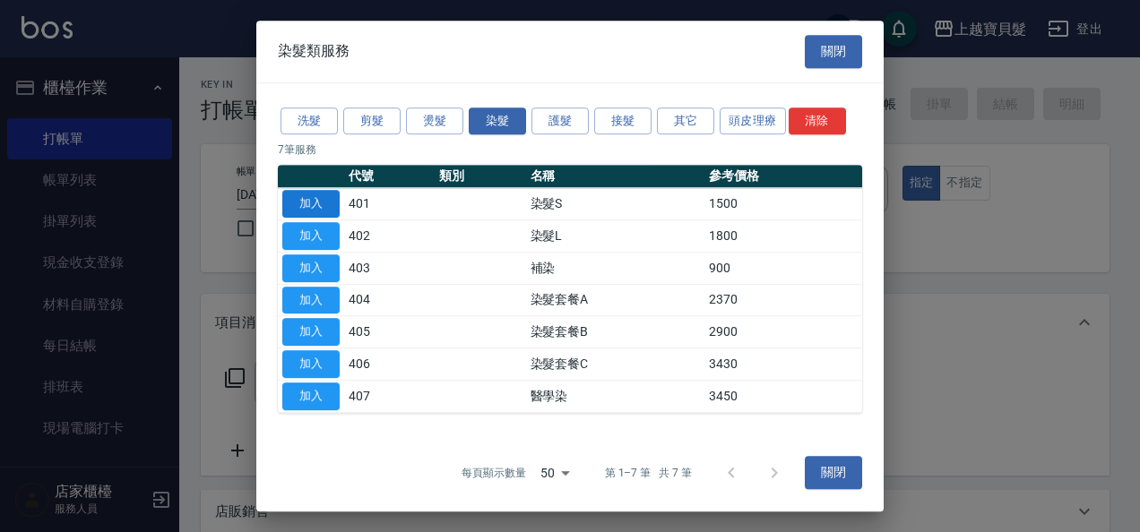
click at [313, 195] on button "加入" at bounding box center [310, 204] width 57 height 28
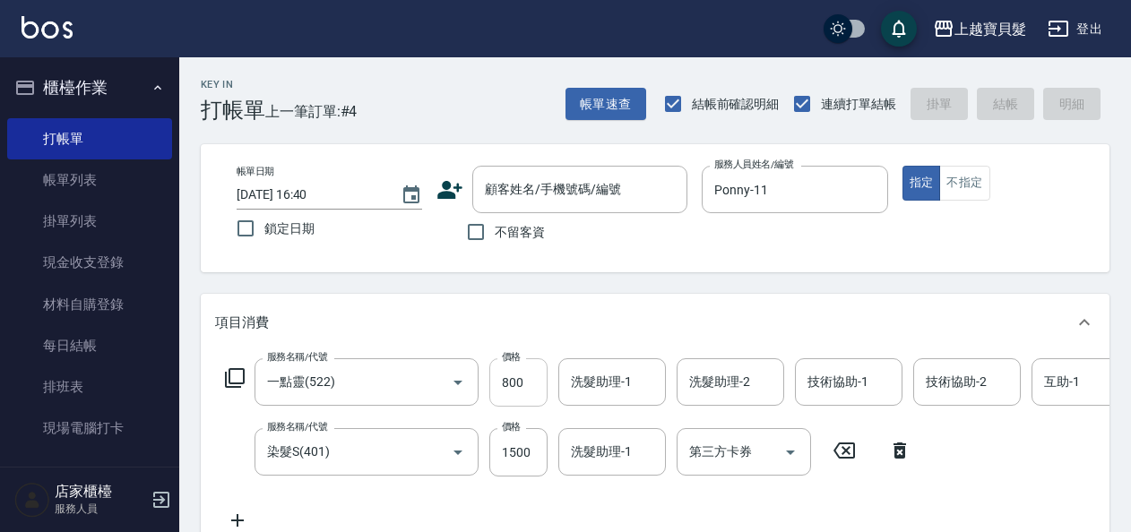
click at [523, 382] on input "800" at bounding box center [518, 382] width 58 height 48
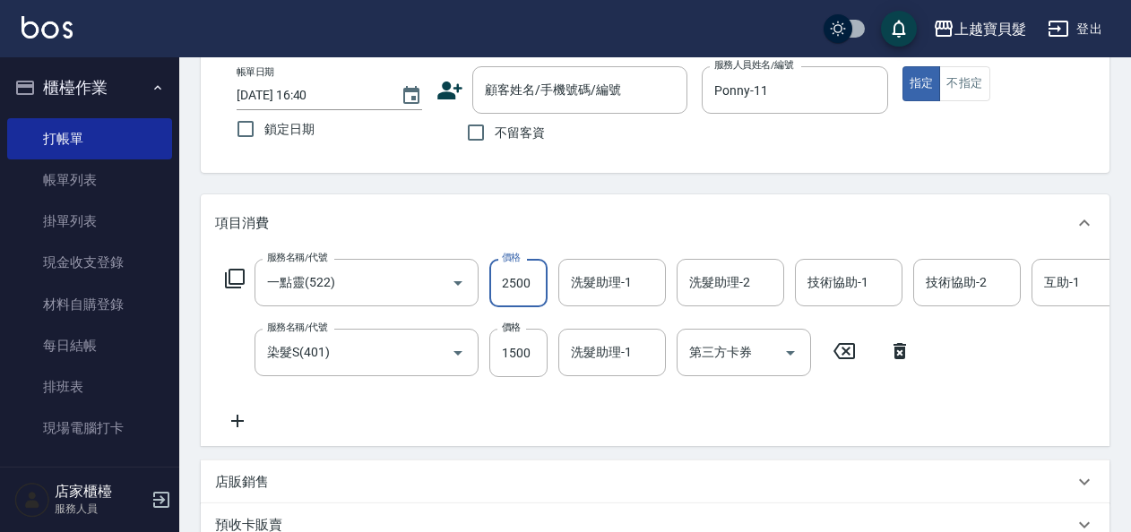
scroll to position [9, 0]
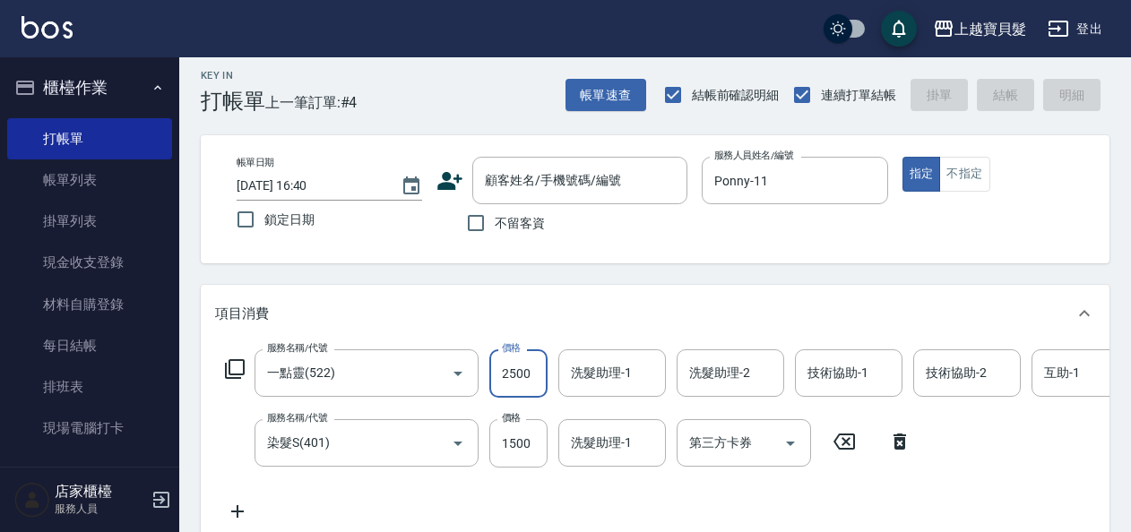
click at [537, 370] on input "2500" at bounding box center [518, 374] width 58 height 48
click at [557, 305] on div "項目消費" at bounding box center [644, 314] width 859 height 19
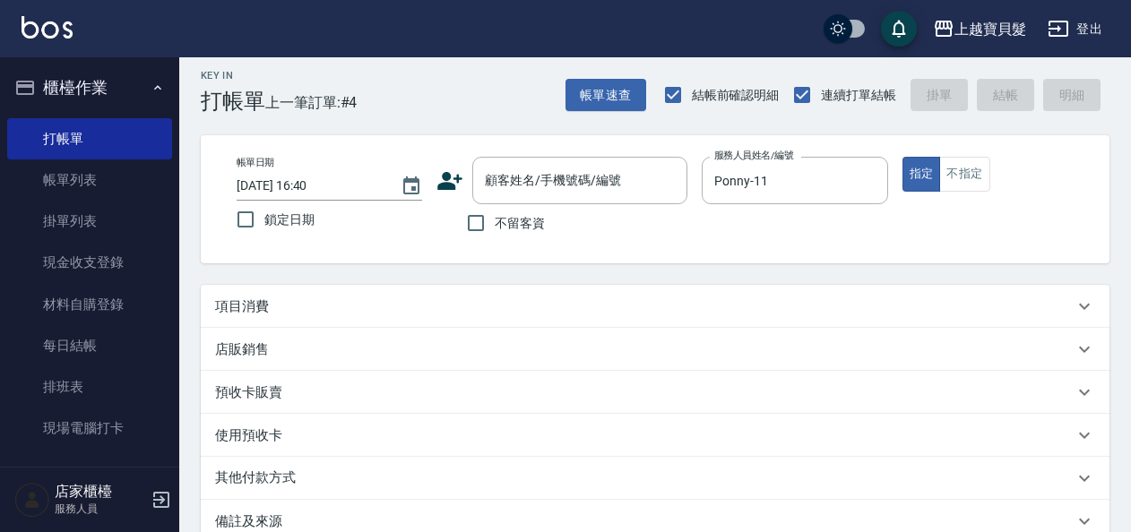
click at [566, 305] on div "項目消費" at bounding box center [644, 307] width 859 height 19
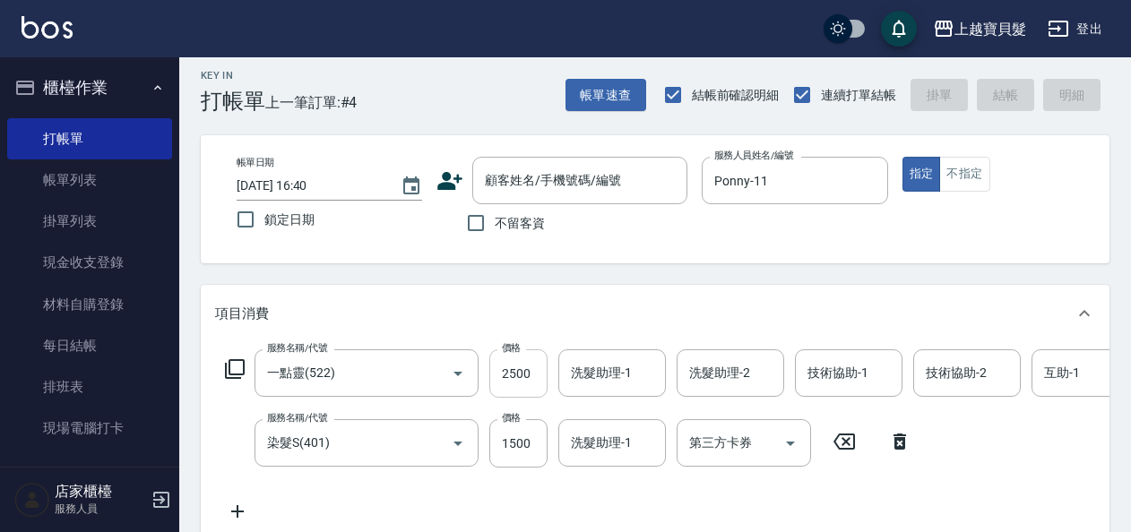
click at [536, 373] on input "2500" at bounding box center [518, 374] width 58 height 48
type input "800"
click at [540, 441] on input "1500" at bounding box center [518, 443] width 58 height 48
click at [527, 443] on input "1500" at bounding box center [518, 443] width 58 height 48
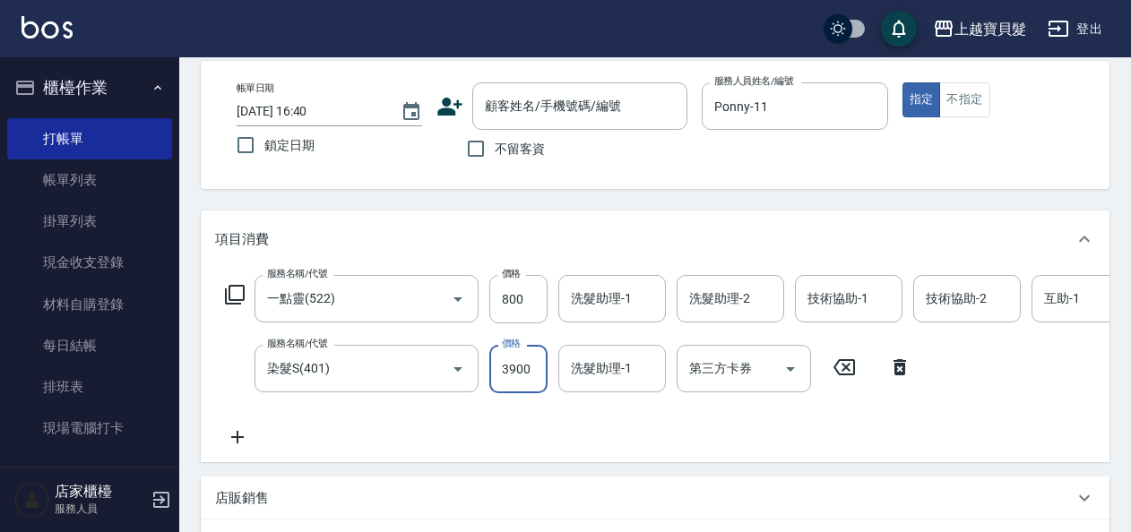
scroll to position [0, 0]
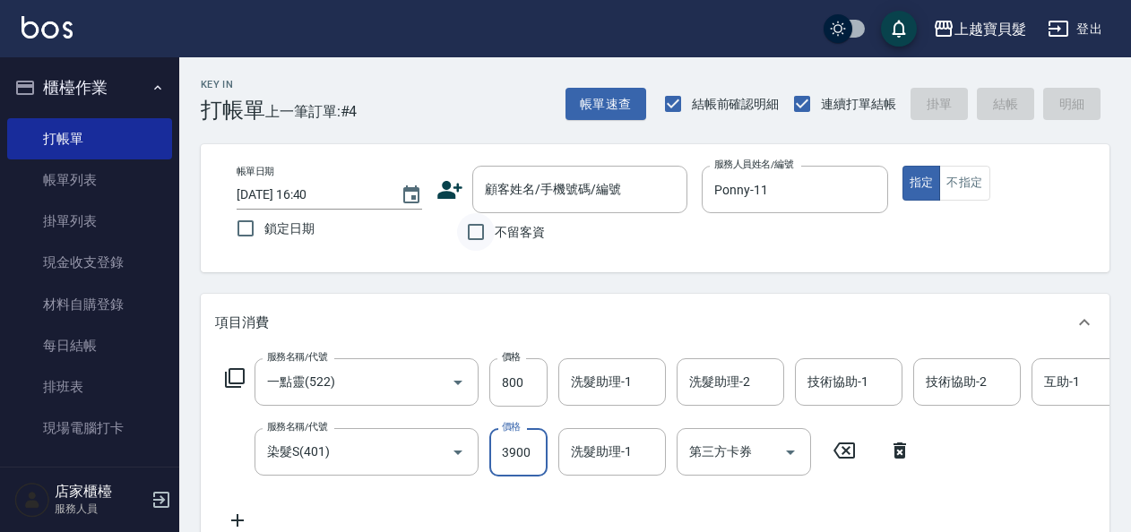
type input "3900"
click at [473, 222] on input "不留客資" at bounding box center [476, 232] width 38 height 38
checkbox input "true"
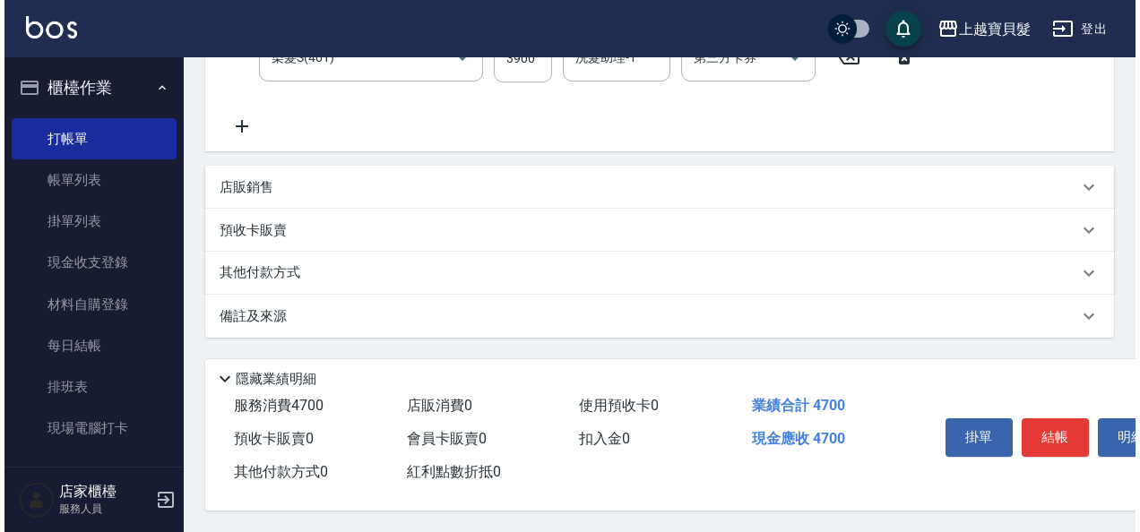
scroll to position [414, 0]
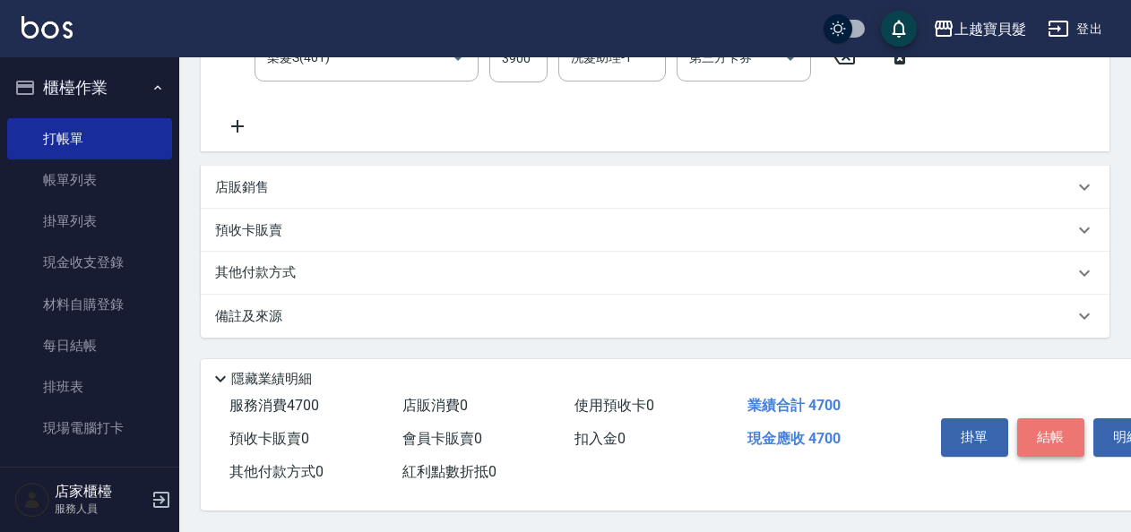
click at [1023, 434] on button "結帳" at bounding box center [1050, 438] width 67 height 38
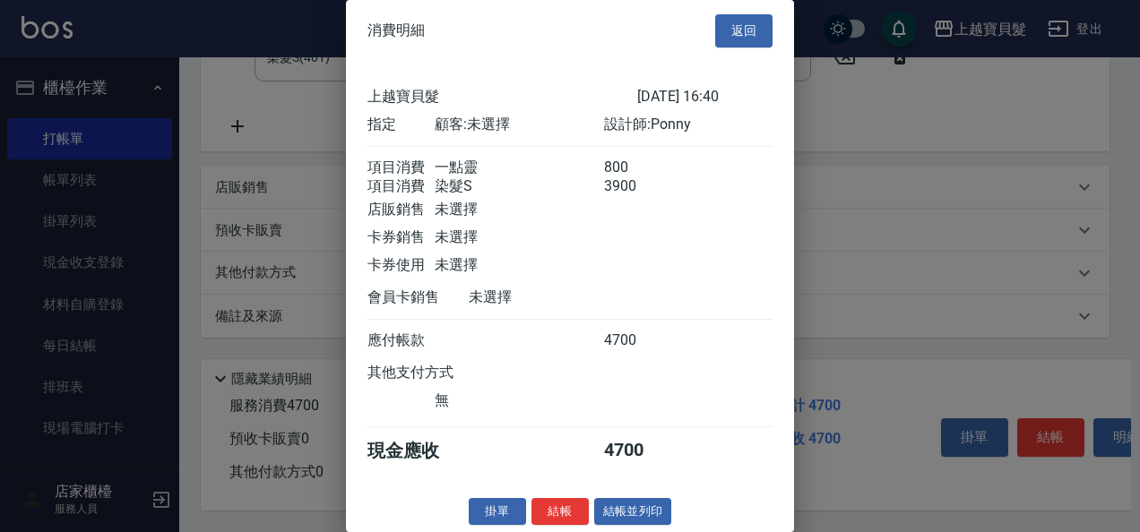
scroll to position [25, 0]
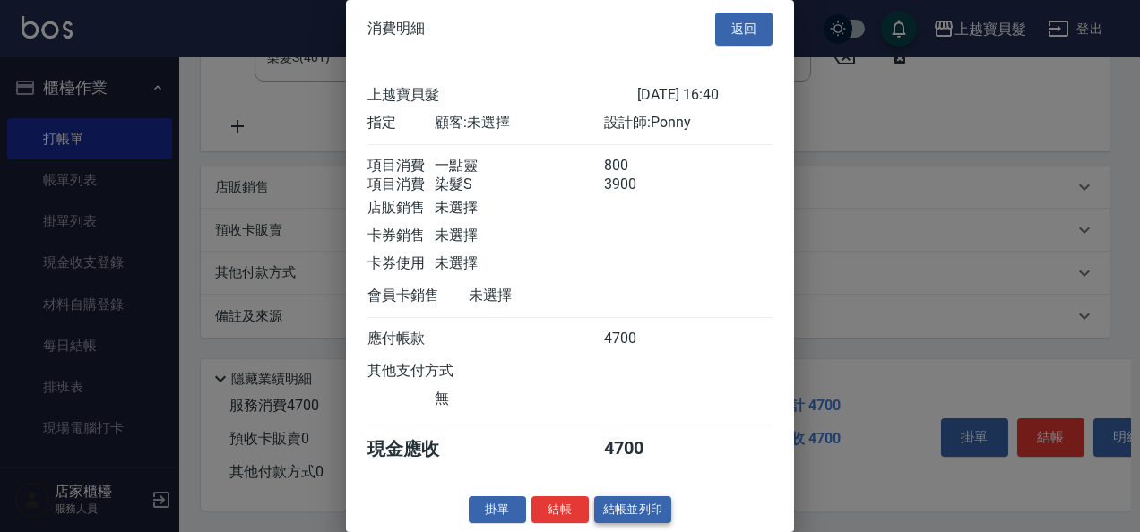
click at [638, 500] on button "結帳並列印" at bounding box center [633, 510] width 78 height 28
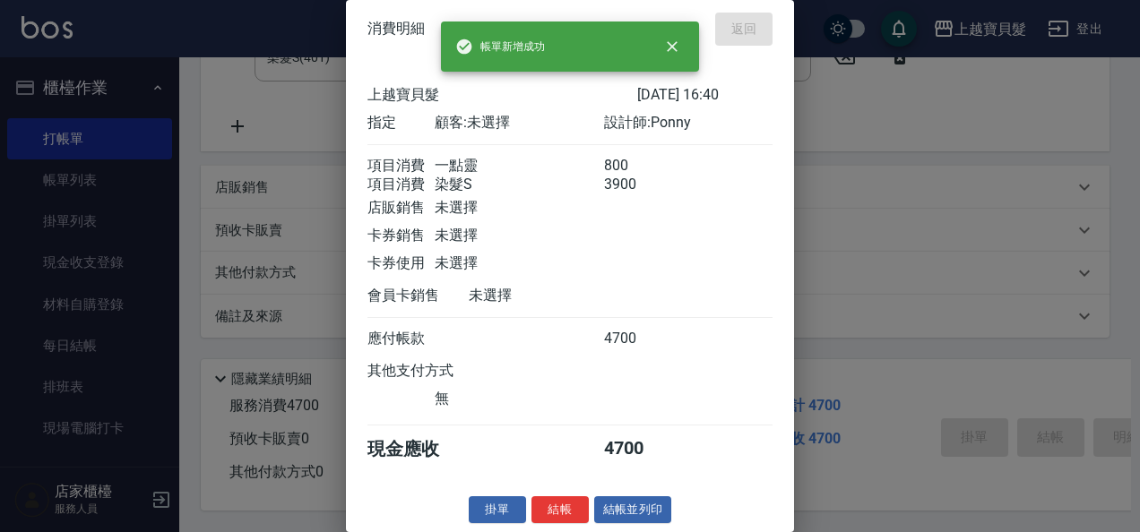
type input "2025/08/19 17:21"
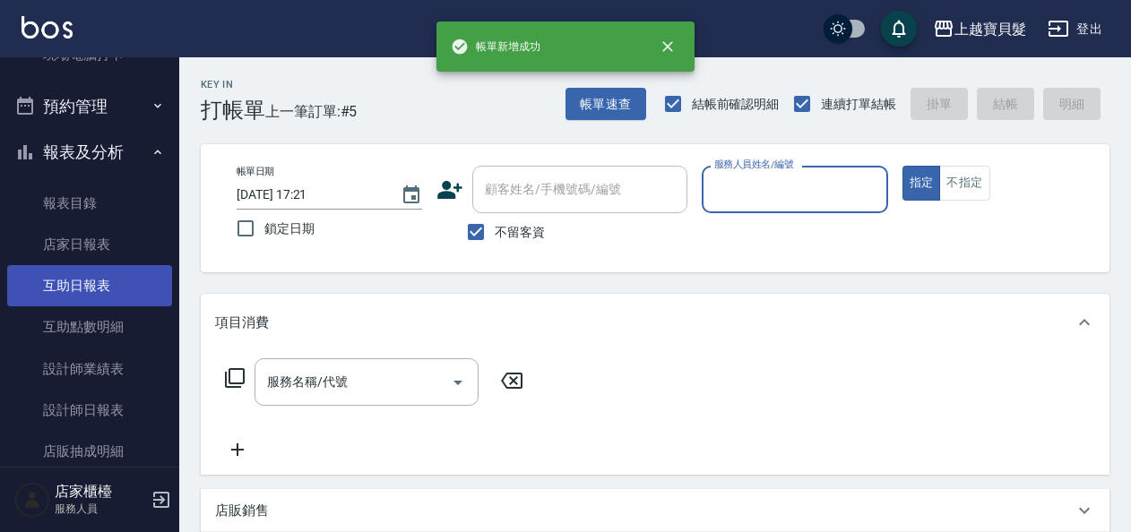
scroll to position [538, 0]
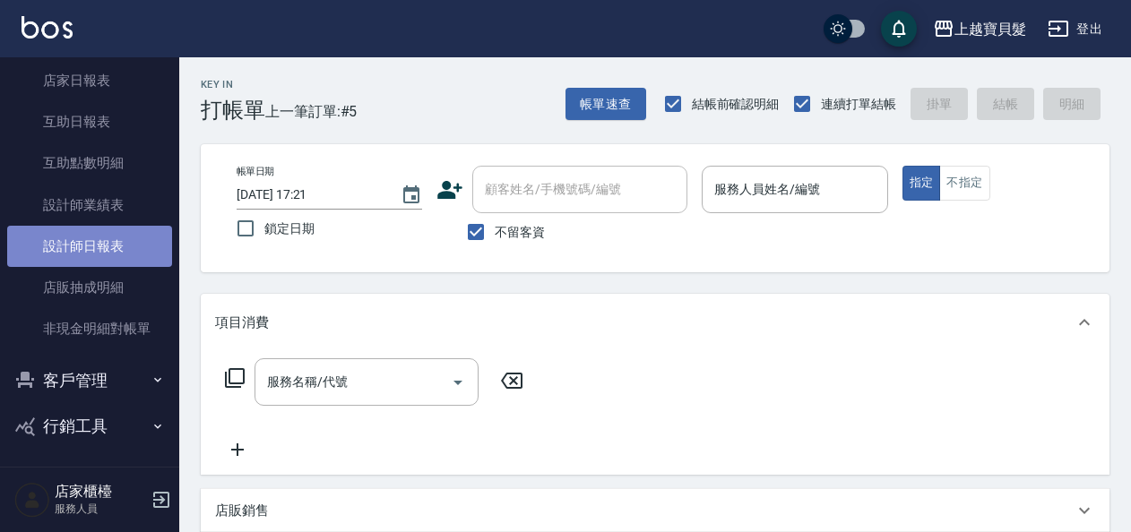
click at [102, 255] on link "設計師日報表" at bounding box center [89, 246] width 165 height 41
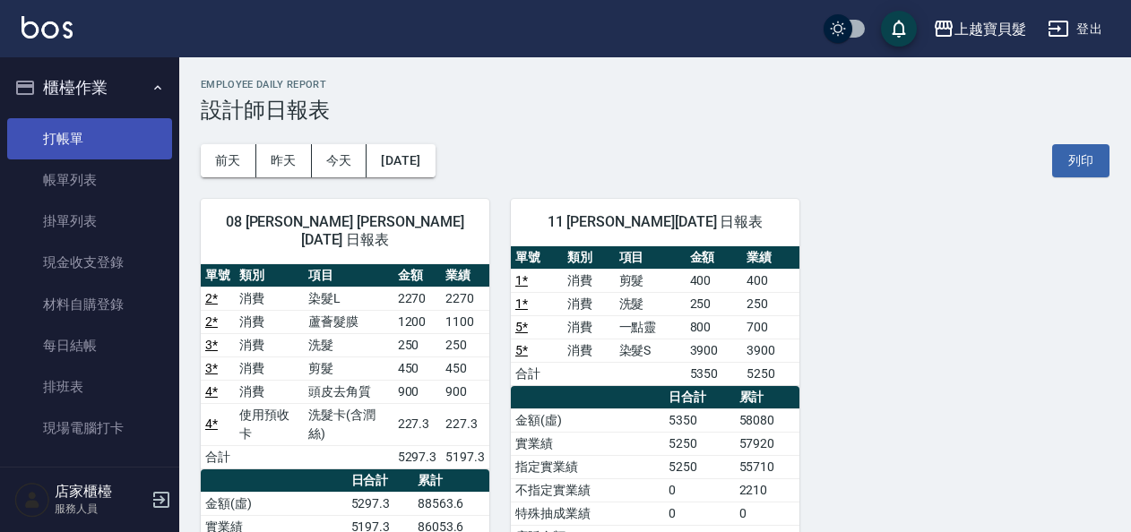
click at [88, 128] on link "打帳單" at bounding box center [89, 138] width 165 height 41
